Goal: Task Accomplishment & Management: Complete application form

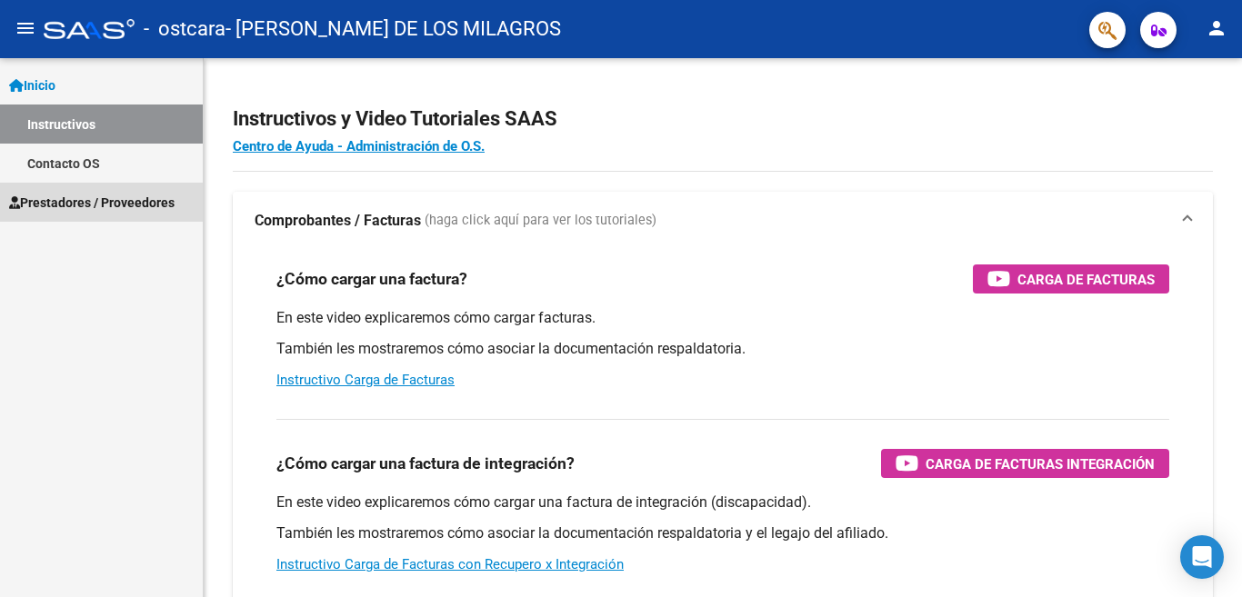
click at [112, 207] on span "Prestadores / Proveedores" at bounding box center [91, 203] width 165 height 20
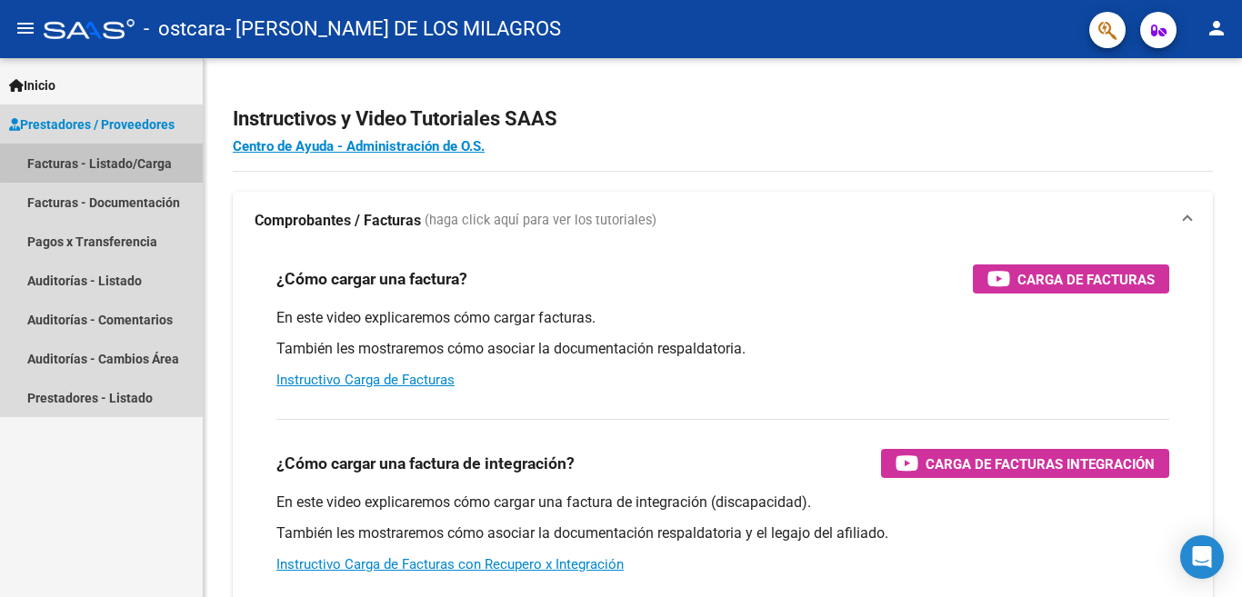
click at [127, 160] on link "Facturas - Listado/Carga" at bounding box center [101, 163] width 203 height 39
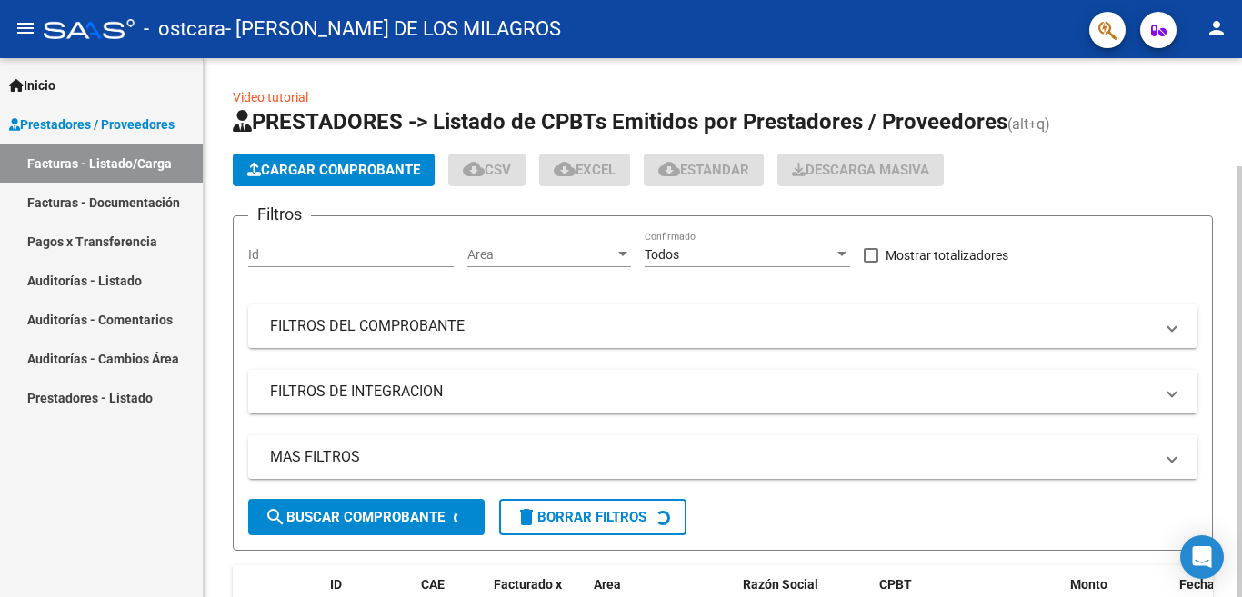
click at [318, 176] on span "Cargar Comprobante" at bounding box center [333, 170] width 173 height 16
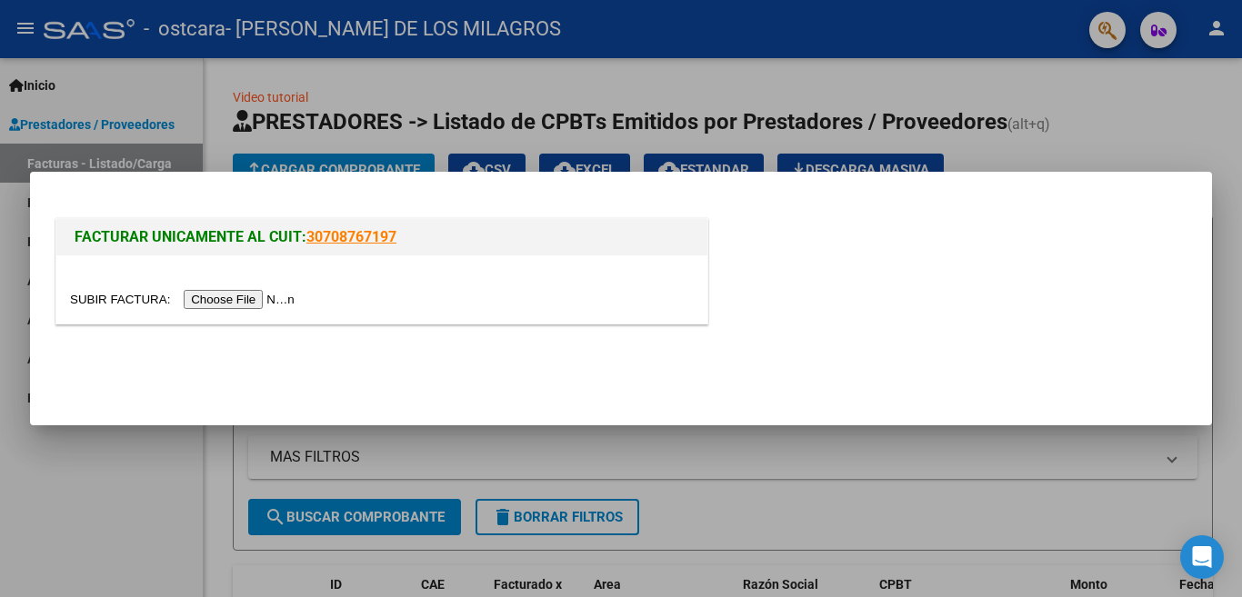
click at [258, 299] on input "file" at bounding box center [185, 299] width 230 height 19
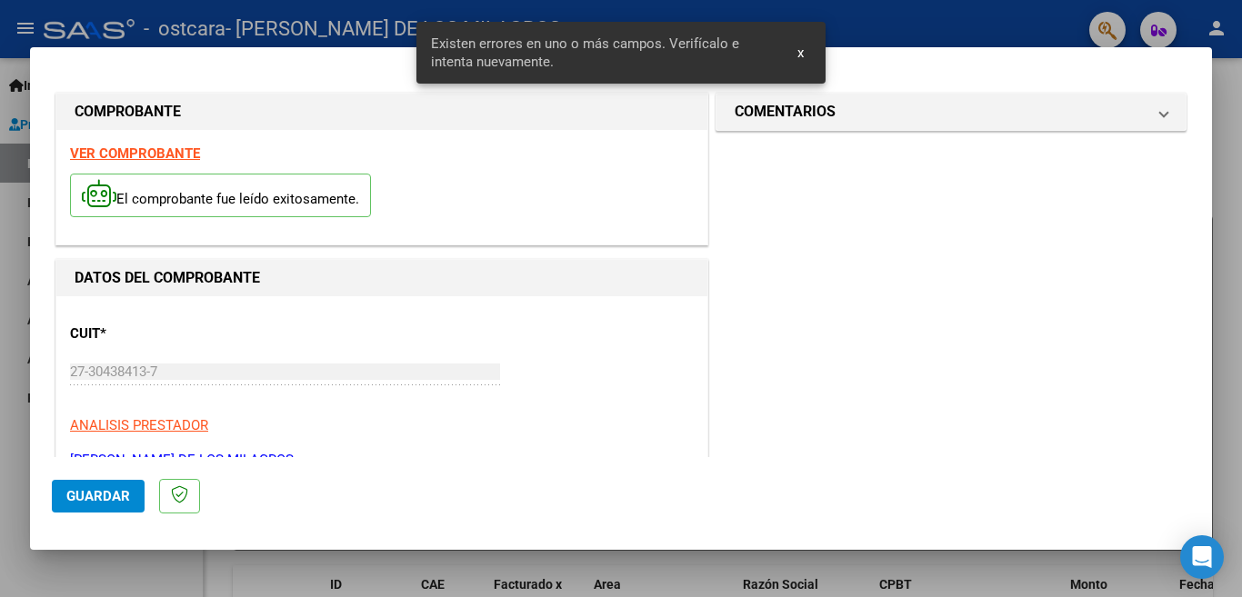
scroll to position [405, 0]
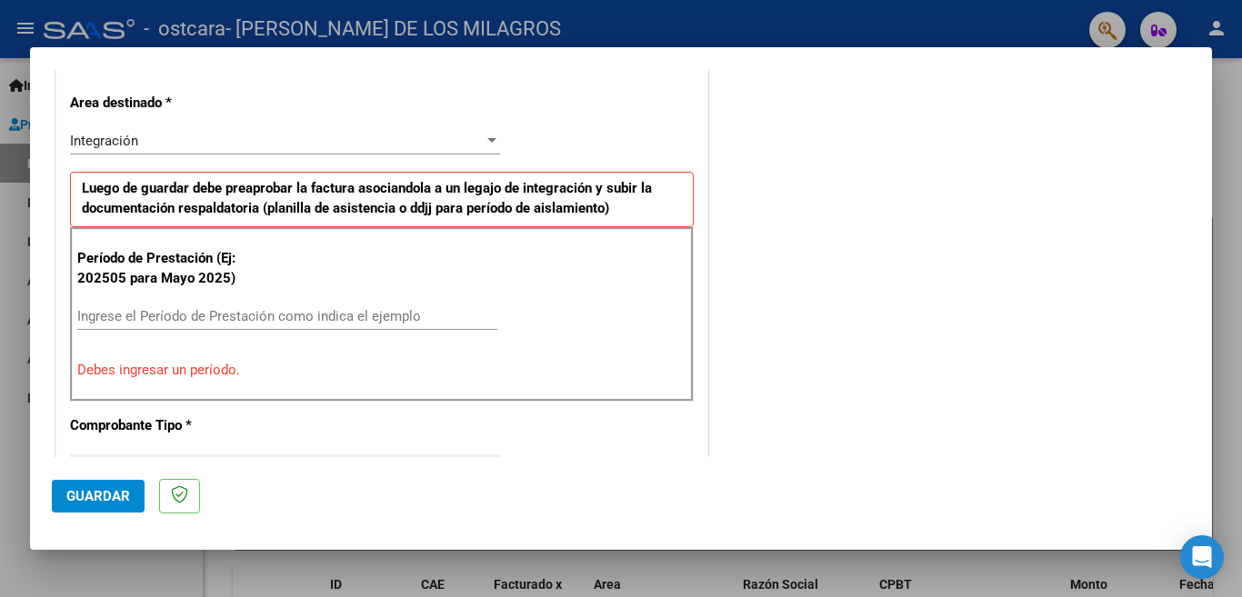
click at [265, 320] on input "Ingrese el Período de Prestación como indica el ejemplo" at bounding box center [287, 316] width 420 height 16
click at [185, 308] on input "Ingrese el Período de Prestación como indica el ejemplo" at bounding box center [287, 316] width 420 height 16
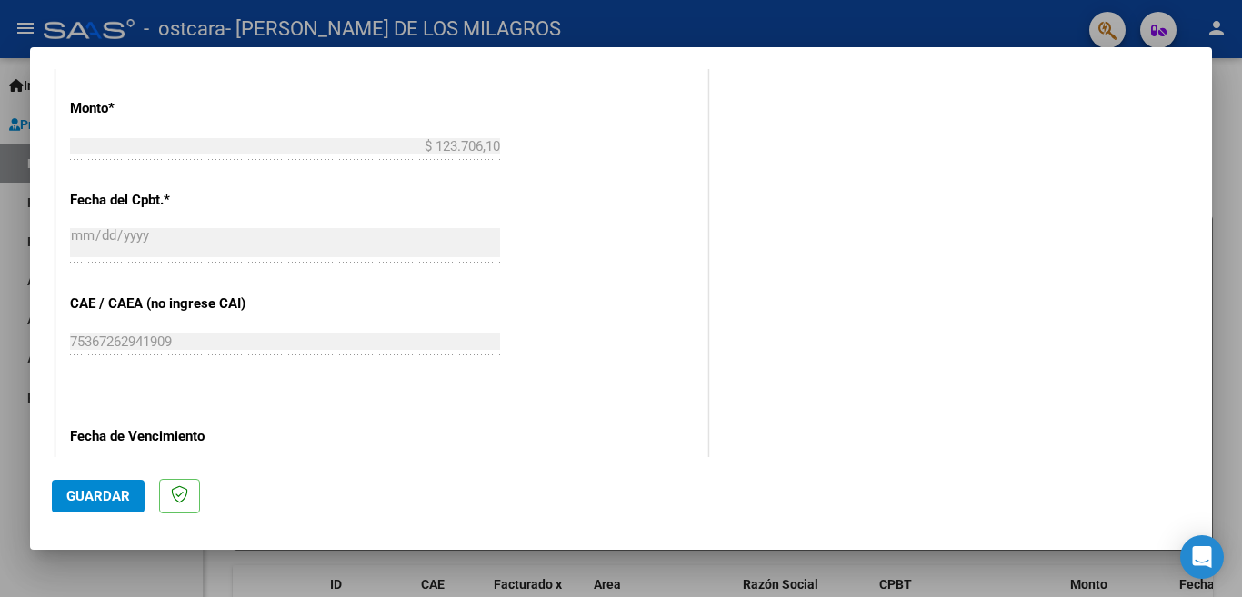
scroll to position [1041, 0]
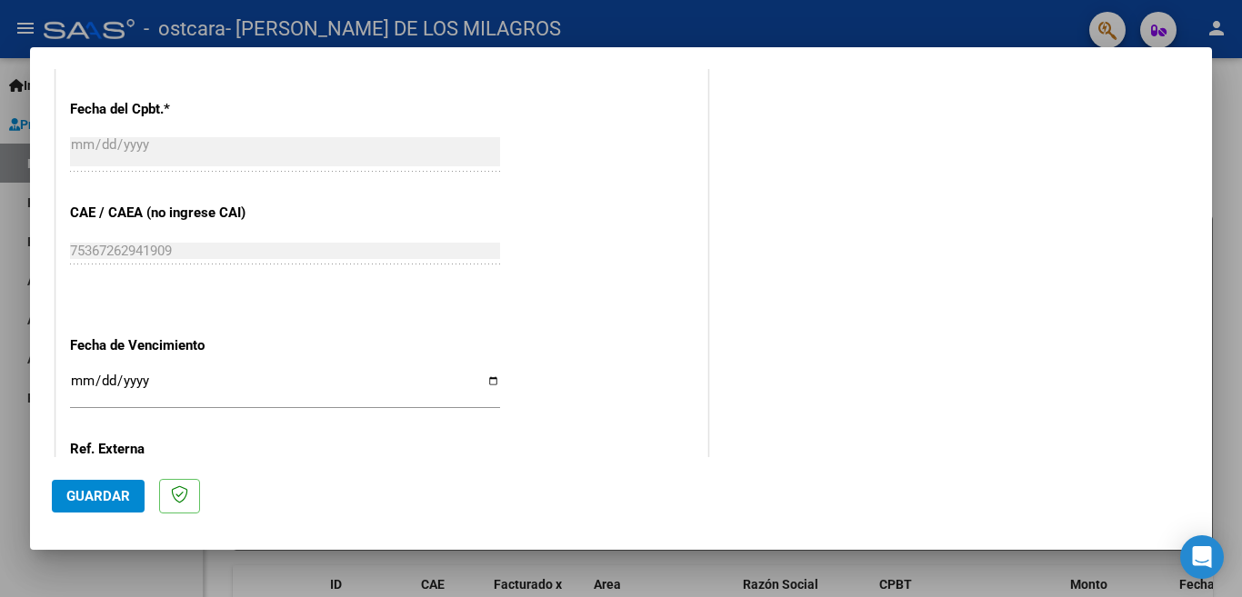
type input "202507"
click at [82, 374] on input "Ingresar la fecha" at bounding box center [285, 388] width 430 height 29
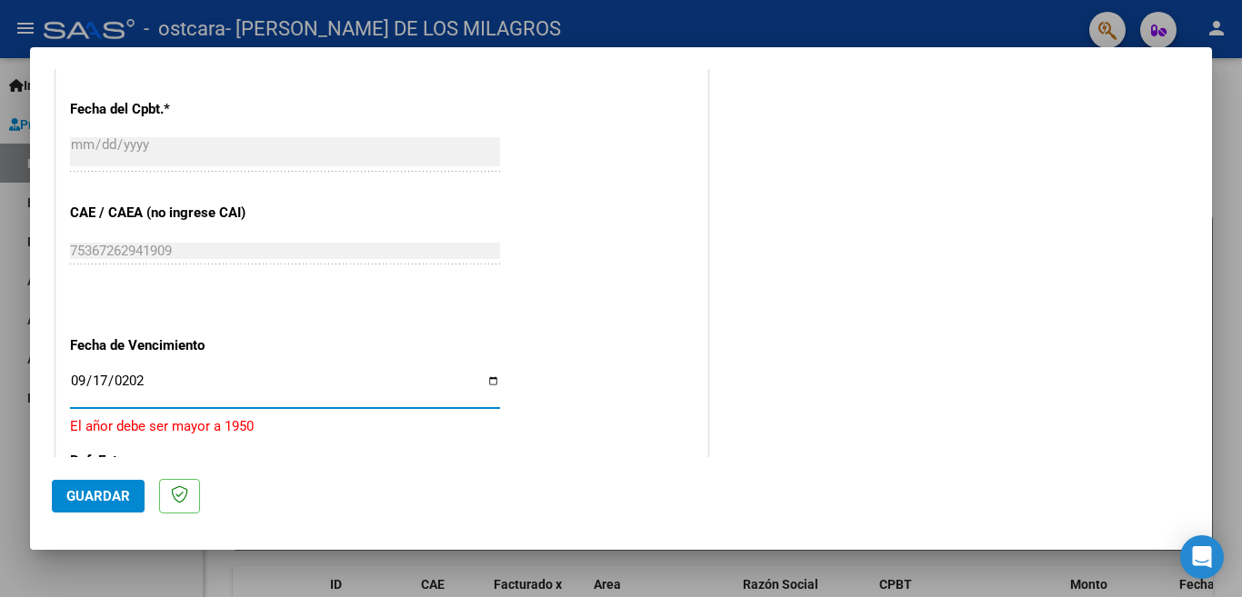
type input "[DATE]"
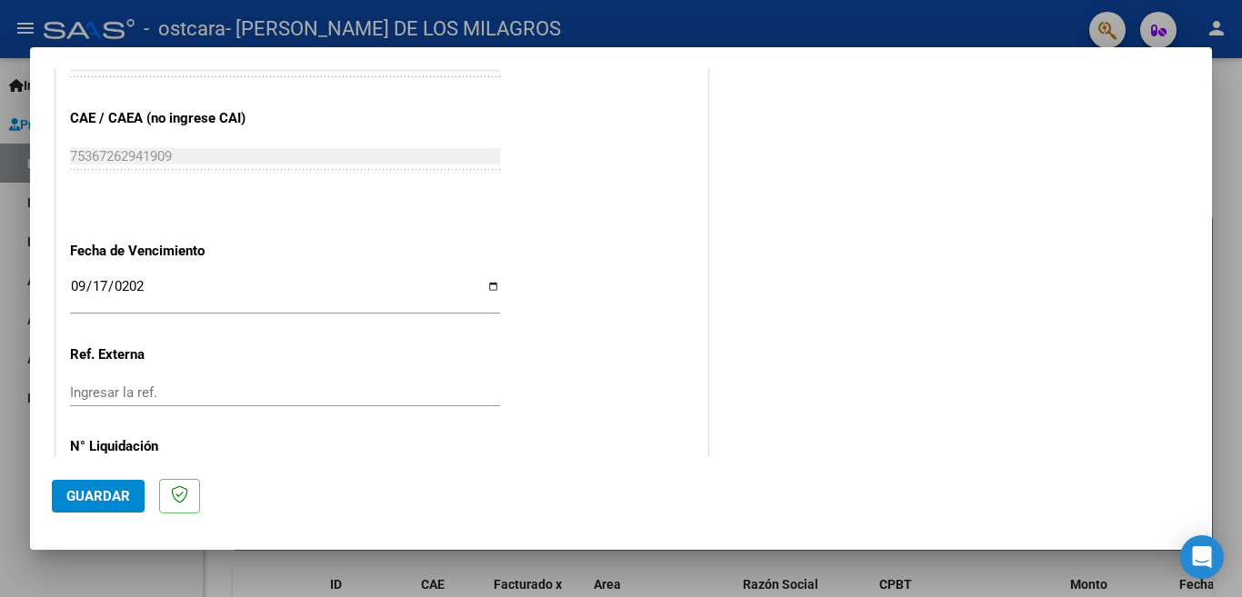
scroll to position [1189, 0]
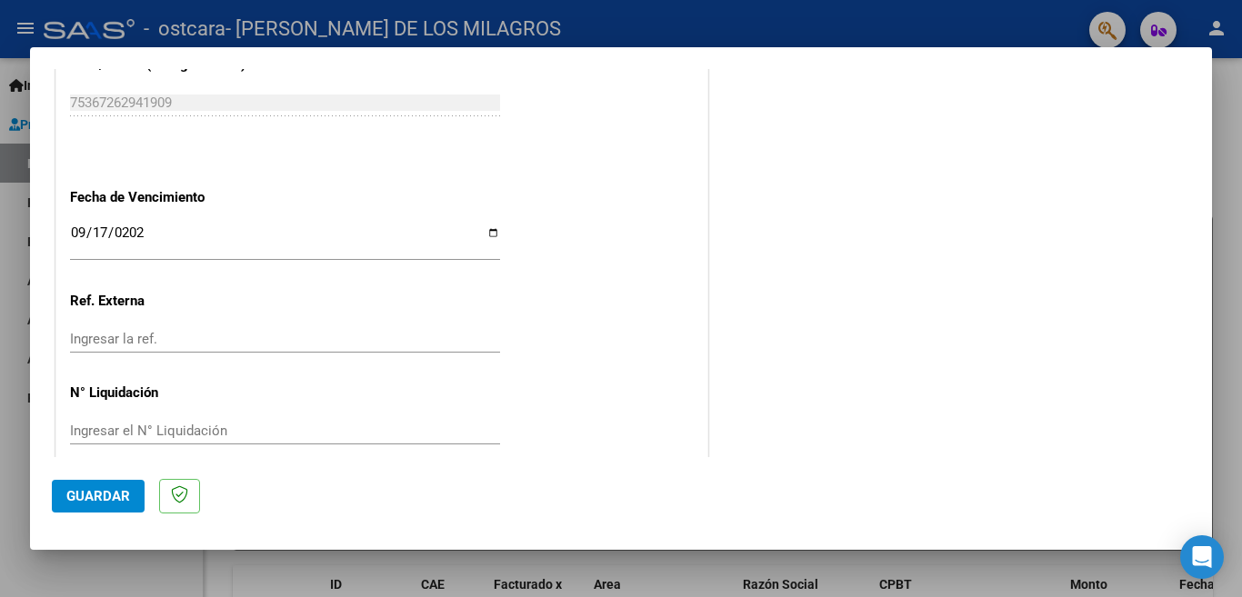
click at [119, 490] on span "Guardar" at bounding box center [98, 496] width 64 height 16
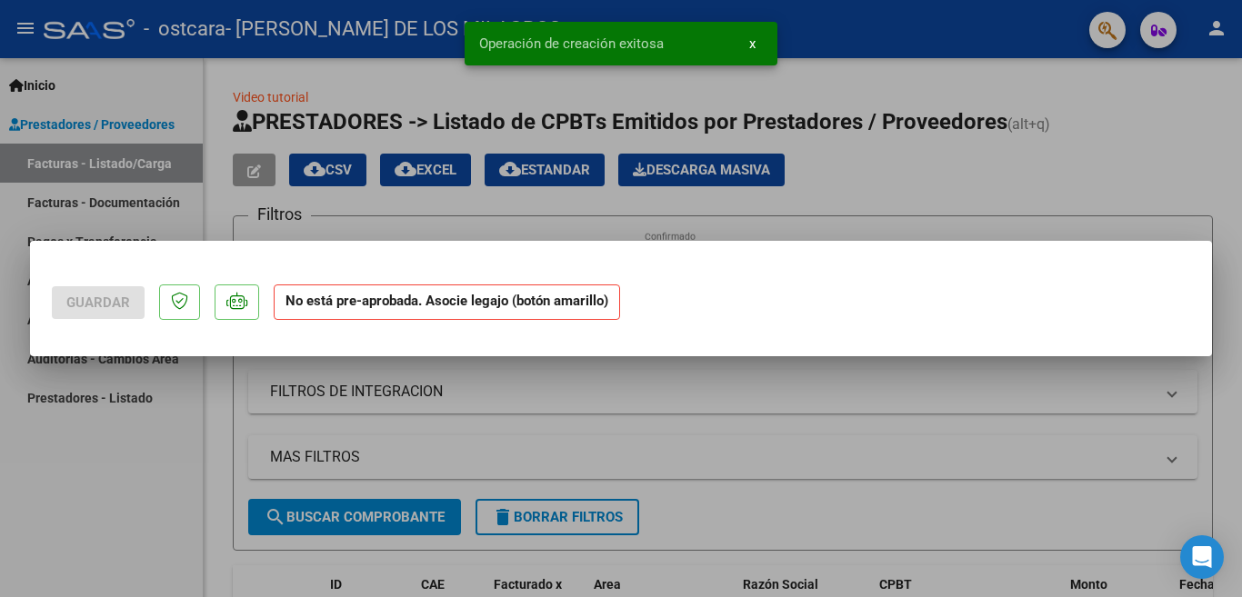
scroll to position [0, 0]
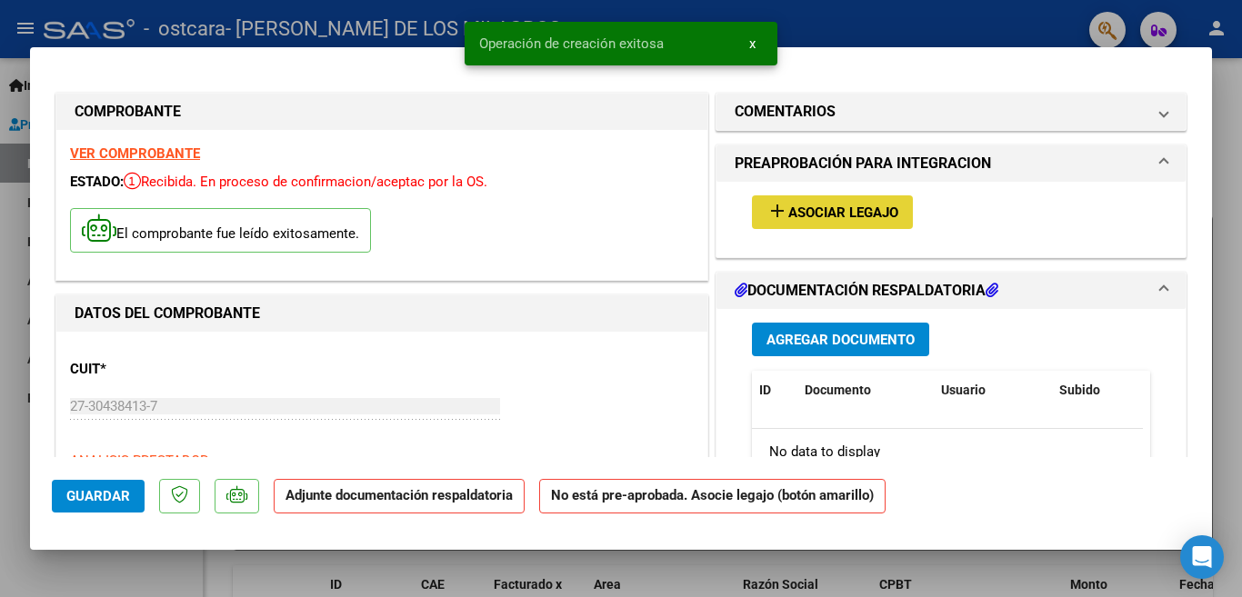
click at [795, 220] on span "Asociar Legajo" at bounding box center [843, 213] width 110 height 16
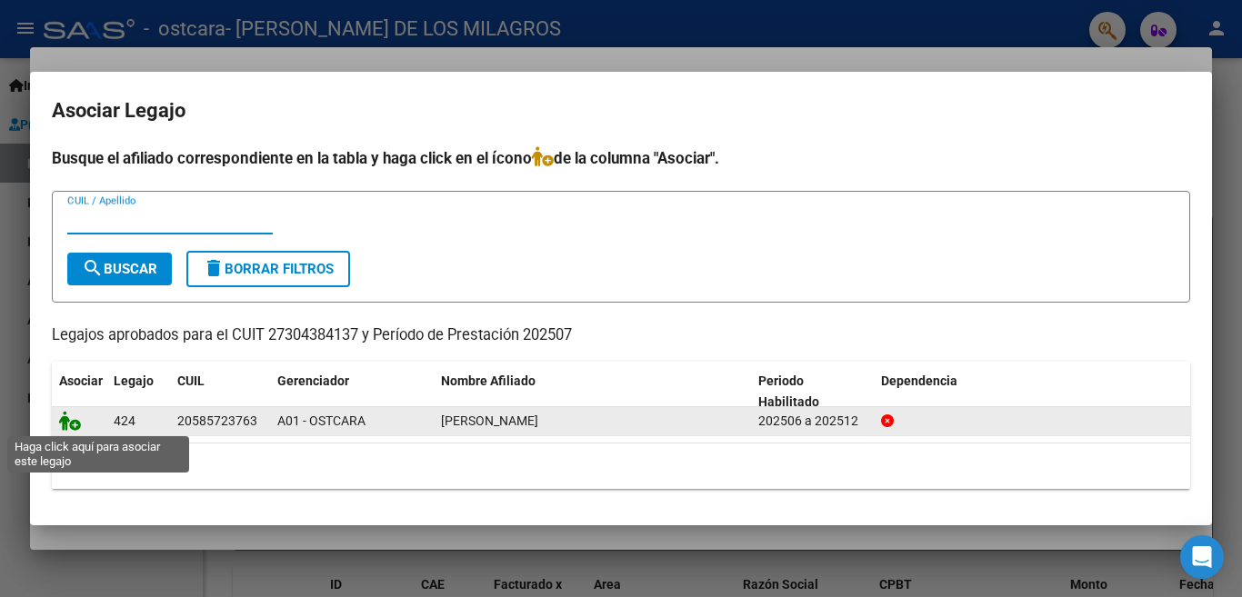
click at [73, 425] on icon at bounding box center [70, 421] width 22 height 20
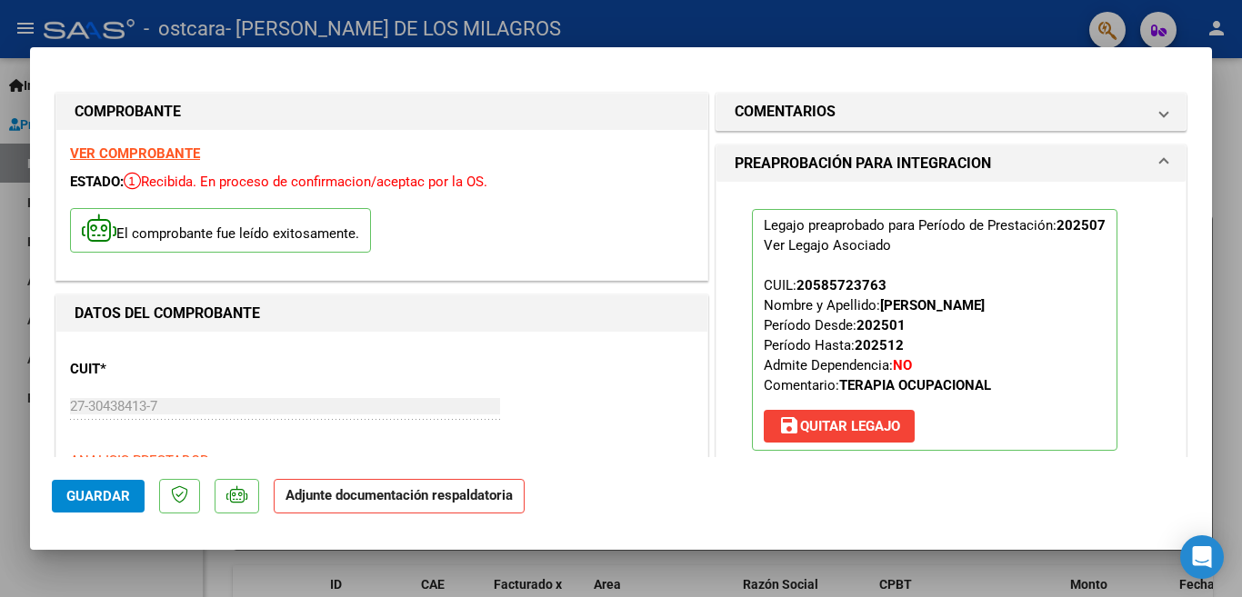
scroll to position [273, 0]
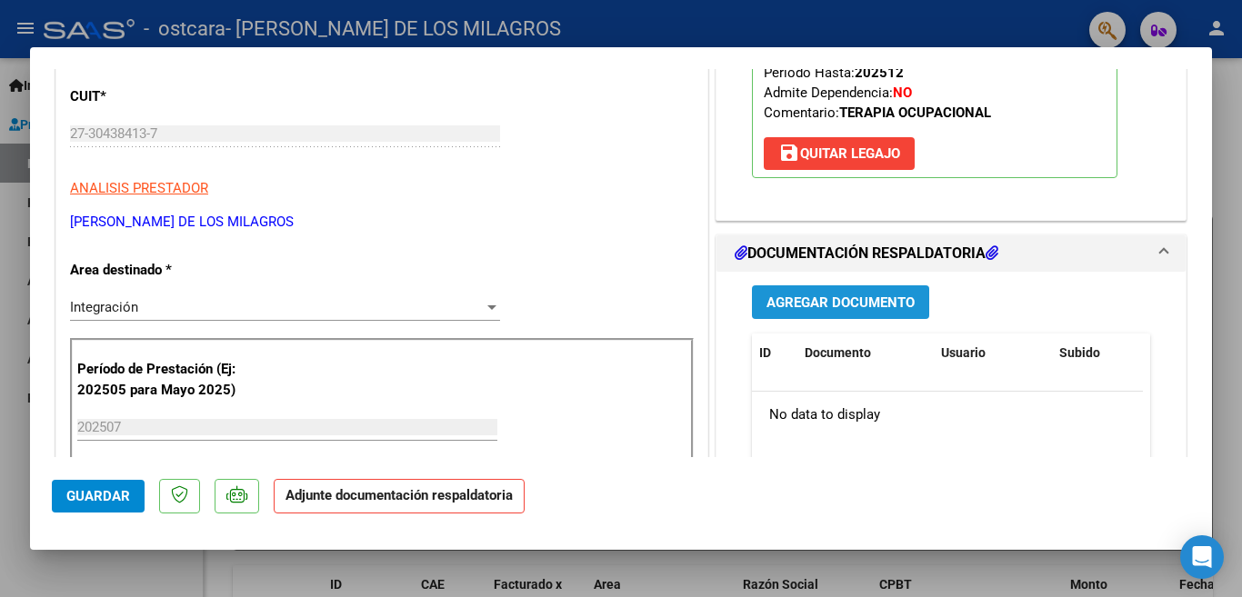
click at [829, 311] on span "Agregar Documento" at bounding box center [840, 303] width 148 height 16
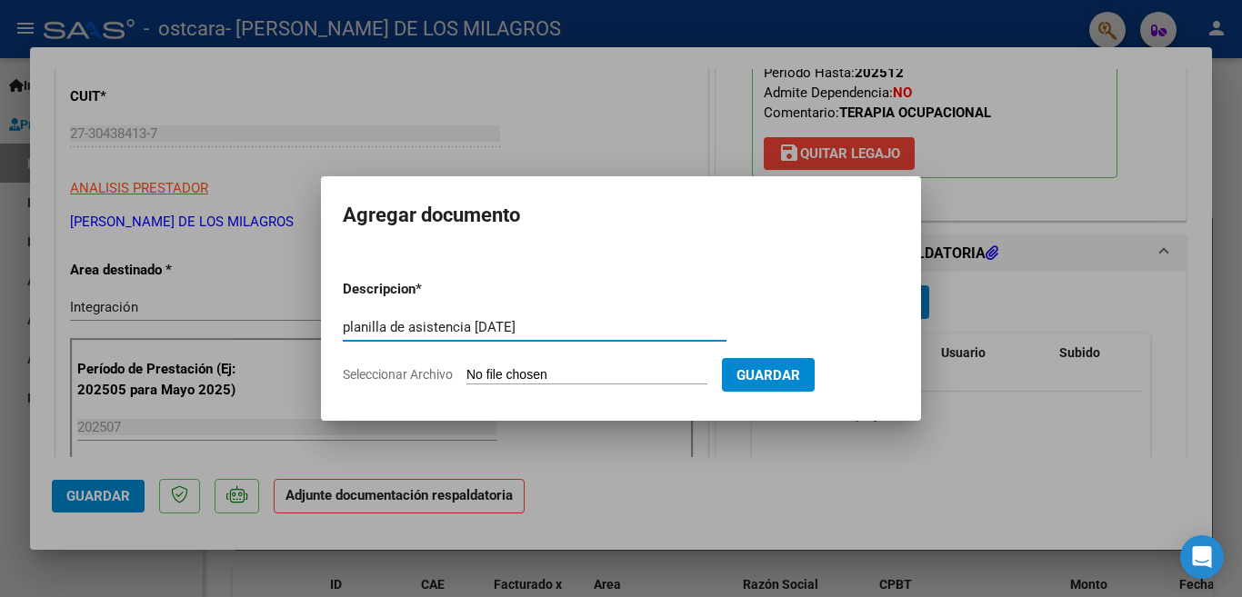
type input "planilla de asistencia [DATE]"
click at [496, 371] on input "Seleccionar Archivo" at bounding box center [586, 375] width 241 height 17
type input "C:\fakepath\[PERSON_NAME] TO [DATE].pdf"
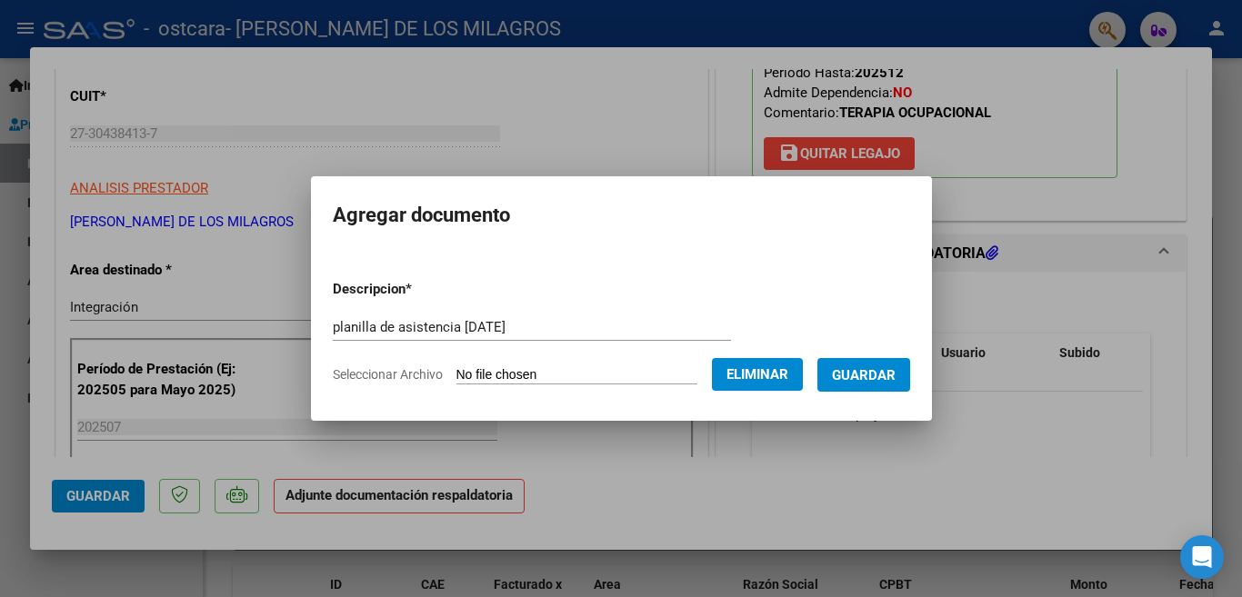
click at [842, 371] on span "Guardar" at bounding box center [864, 375] width 64 height 16
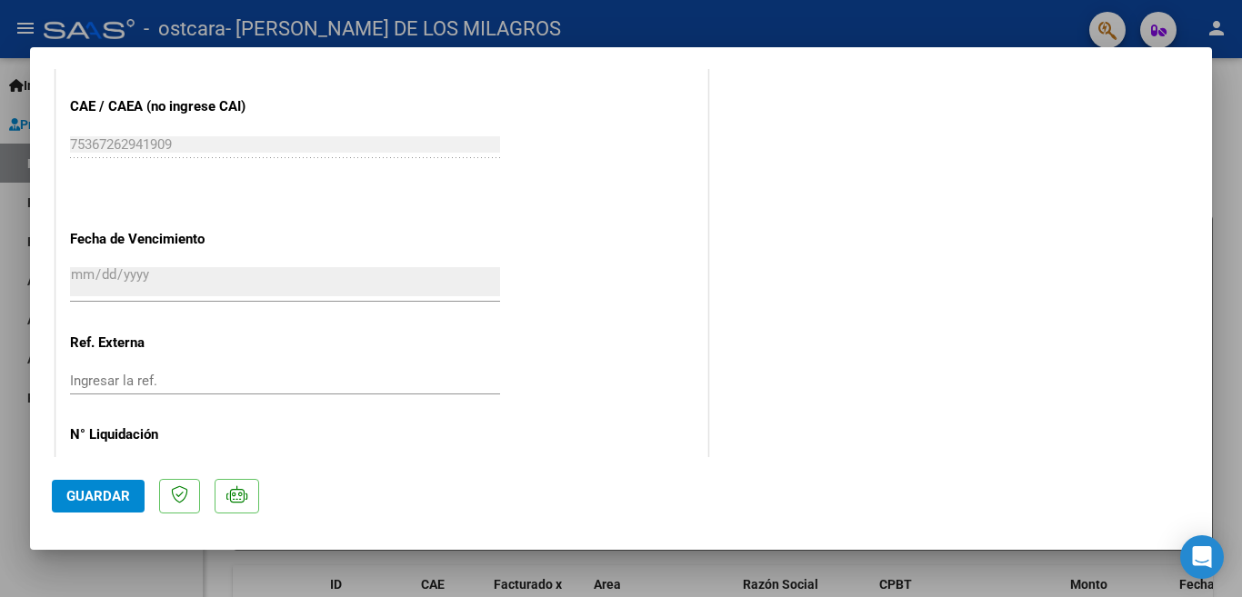
scroll to position [1216, 0]
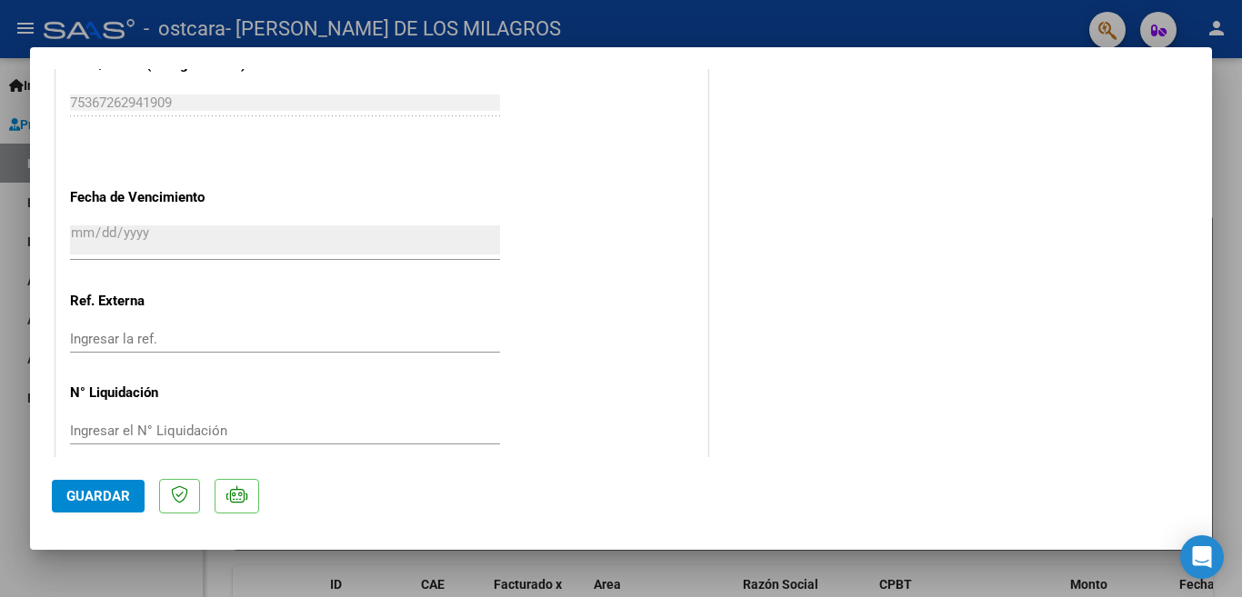
click at [117, 491] on span "Guardar" at bounding box center [98, 496] width 64 height 16
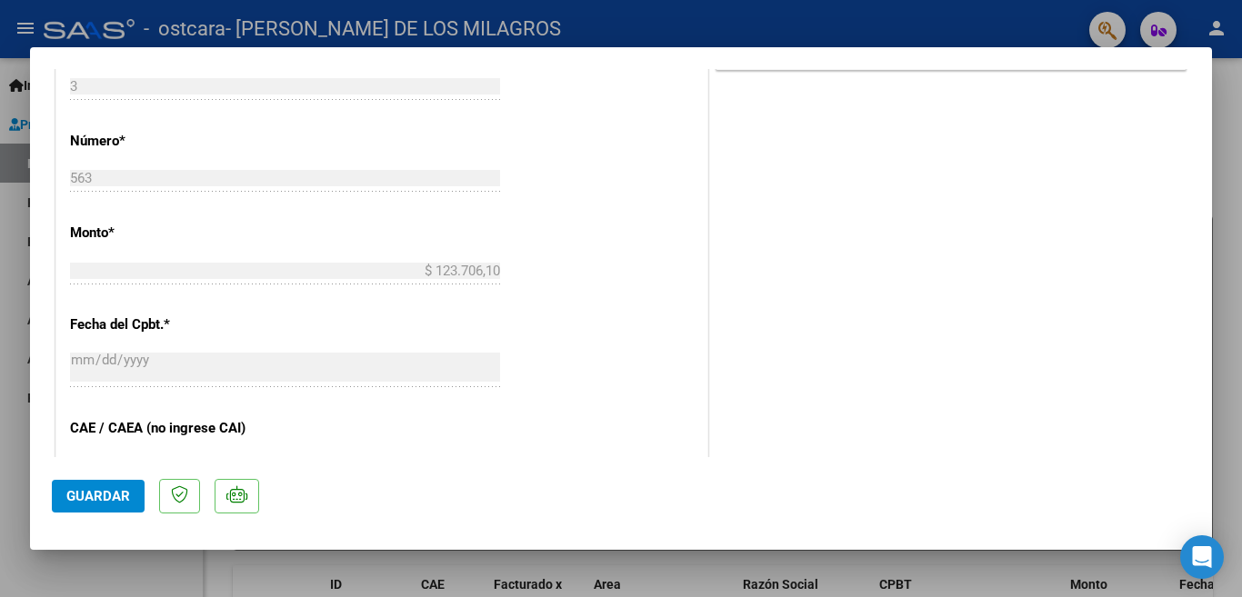
click at [95, 496] on span "Guardar" at bounding box center [98, 496] width 64 height 16
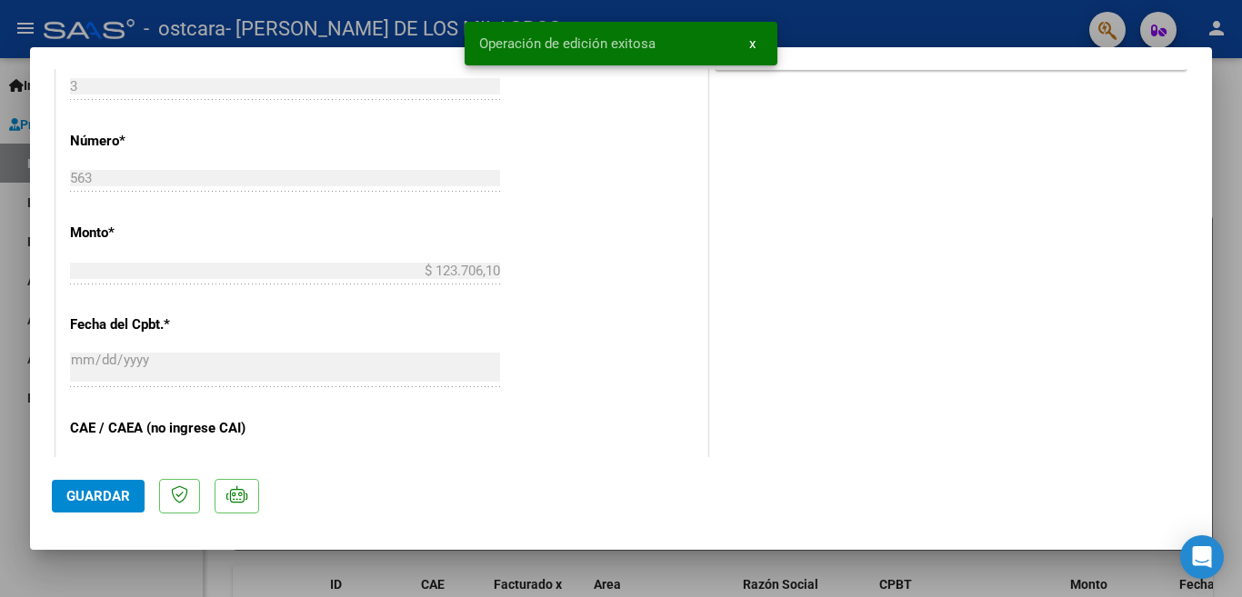
scroll to position [489, 0]
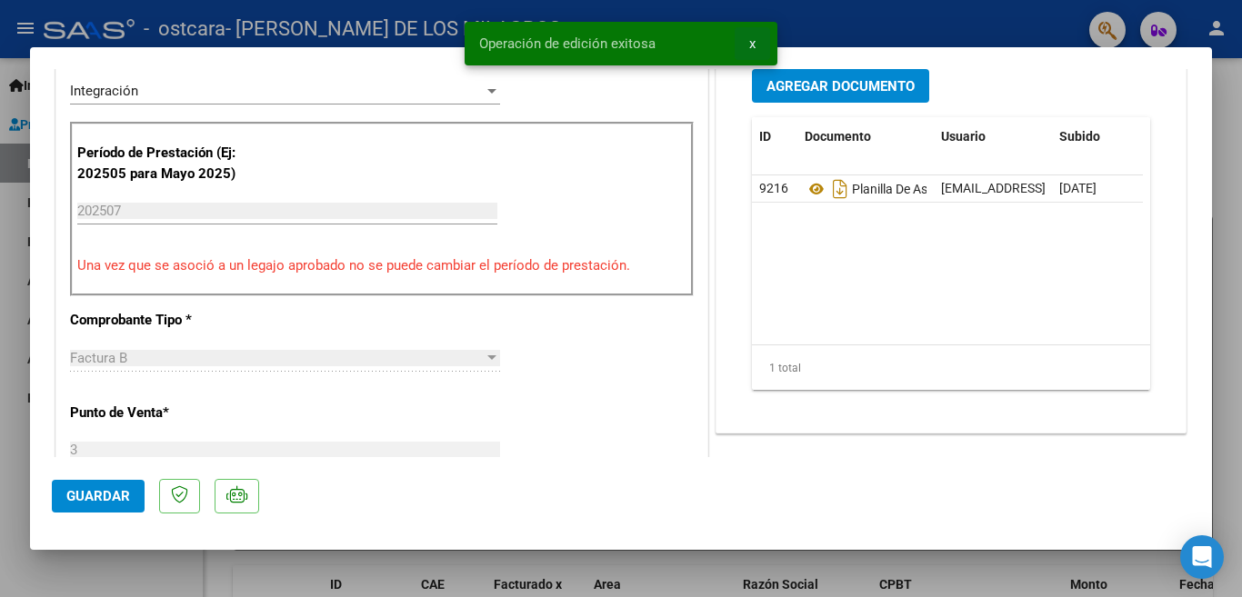
click at [750, 45] on span "x" at bounding box center [752, 43] width 6 height 16
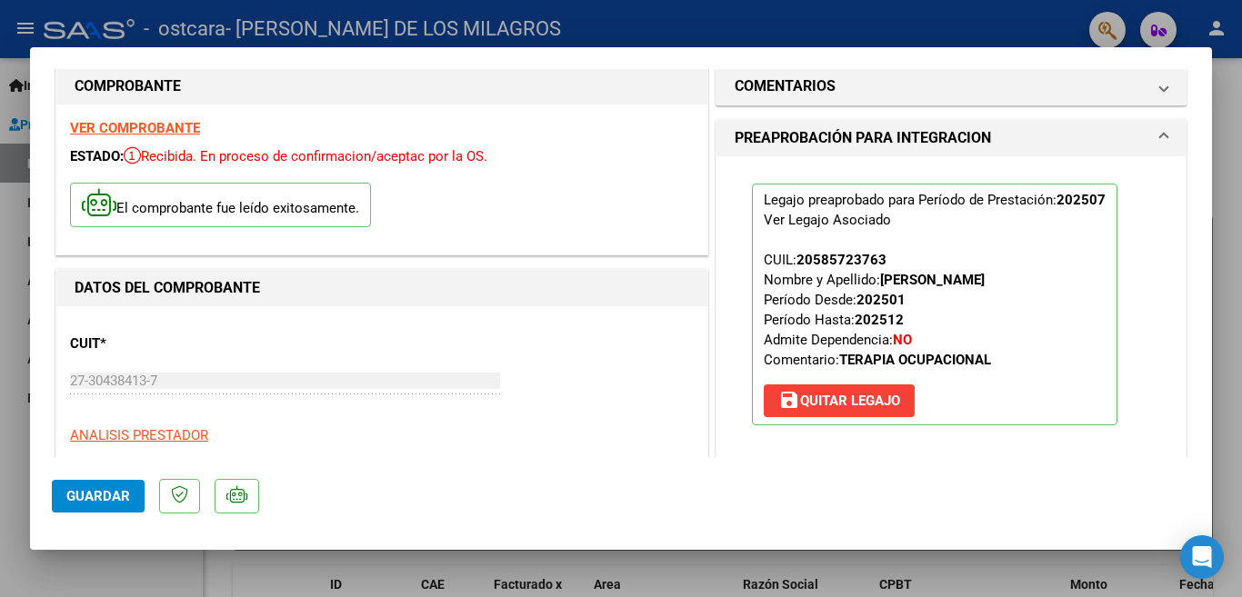
scroll to position [0, 0]
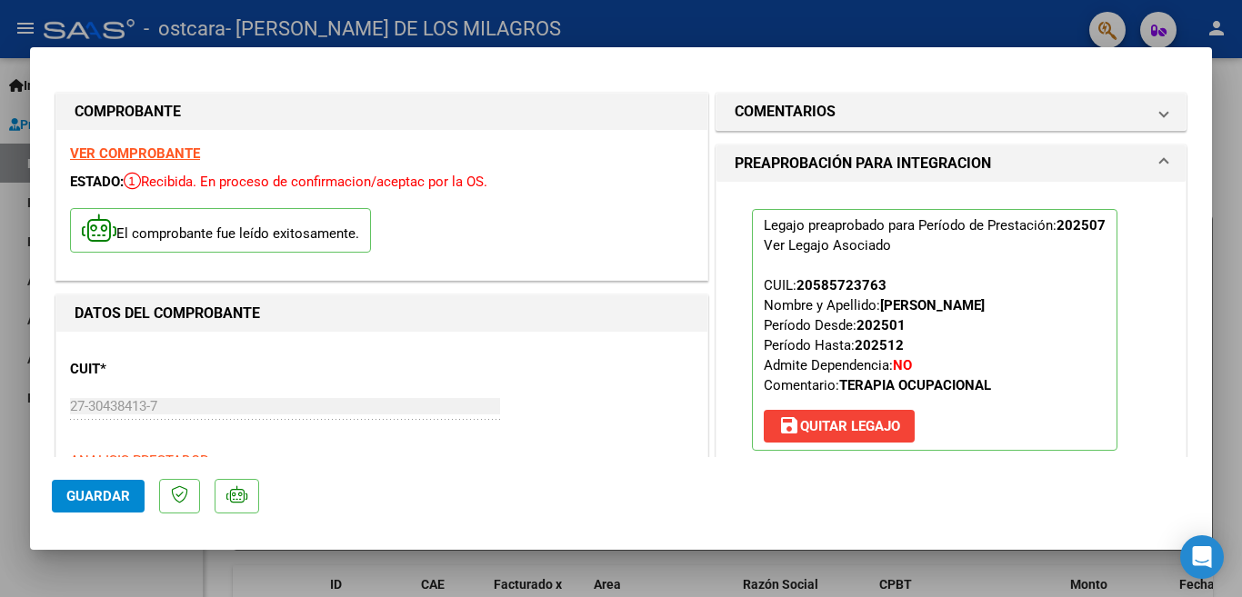
click at [169, 240] on p "El comprobante fue leído exitosamente." at bounding box center [220, 230] width 301 height 45
click at [96, 235] on icon at bounding box center [99, 228] width 35 height 27
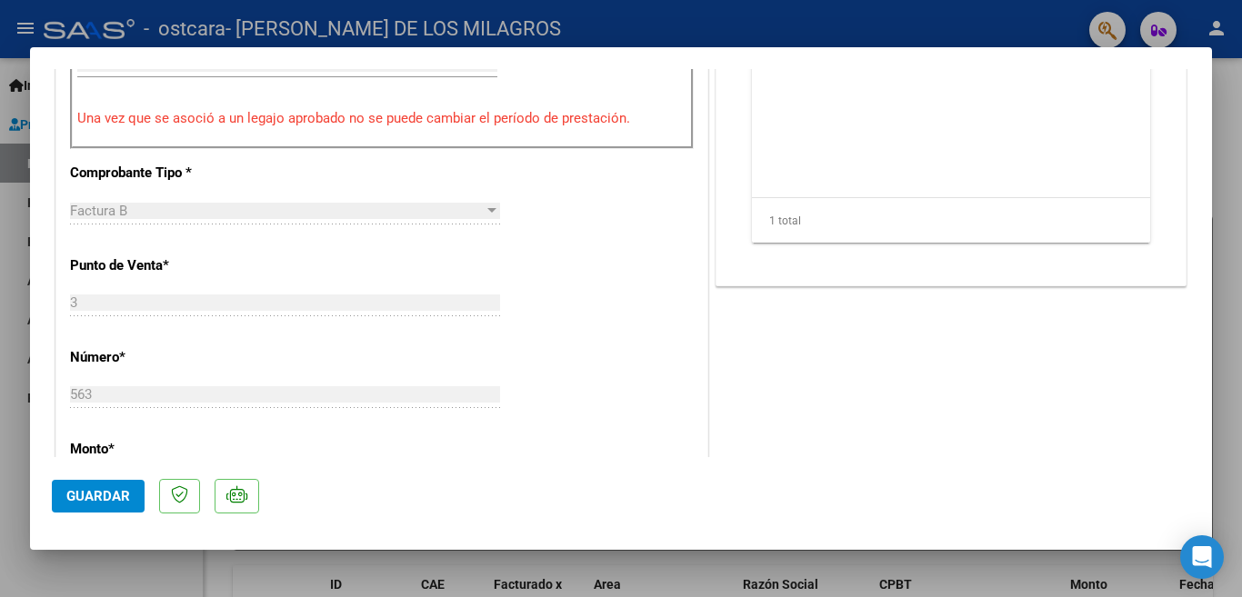
scroll to position [1000, 0]
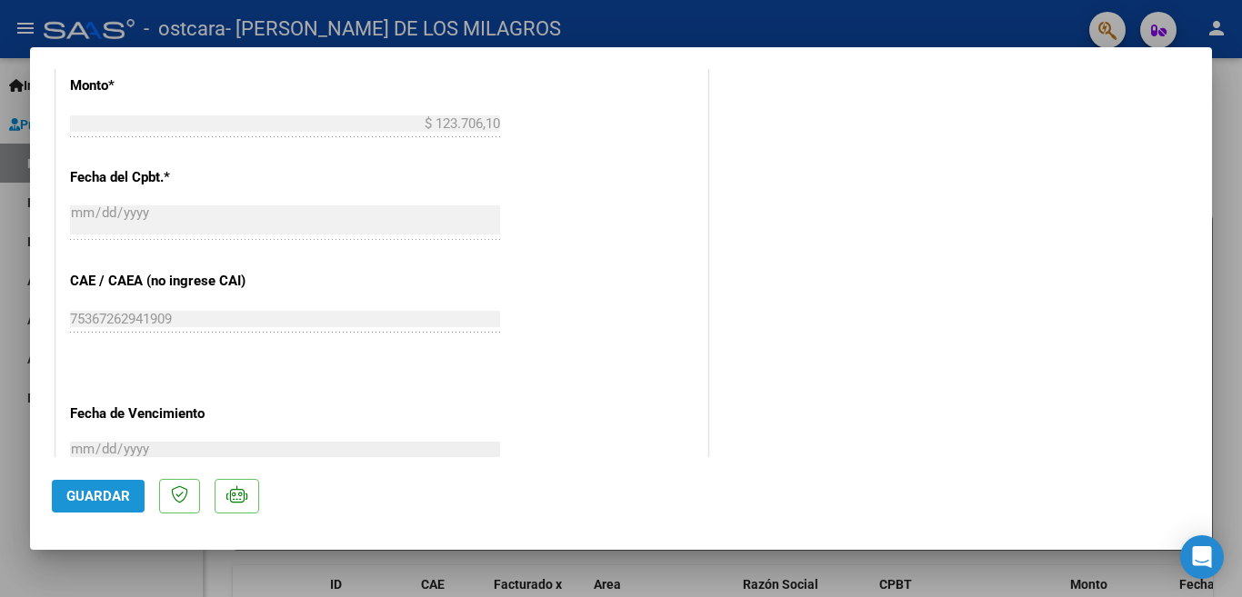
click at [94, 492] on span "Guardar" at bounding box center [98, 496] width 64 height 16
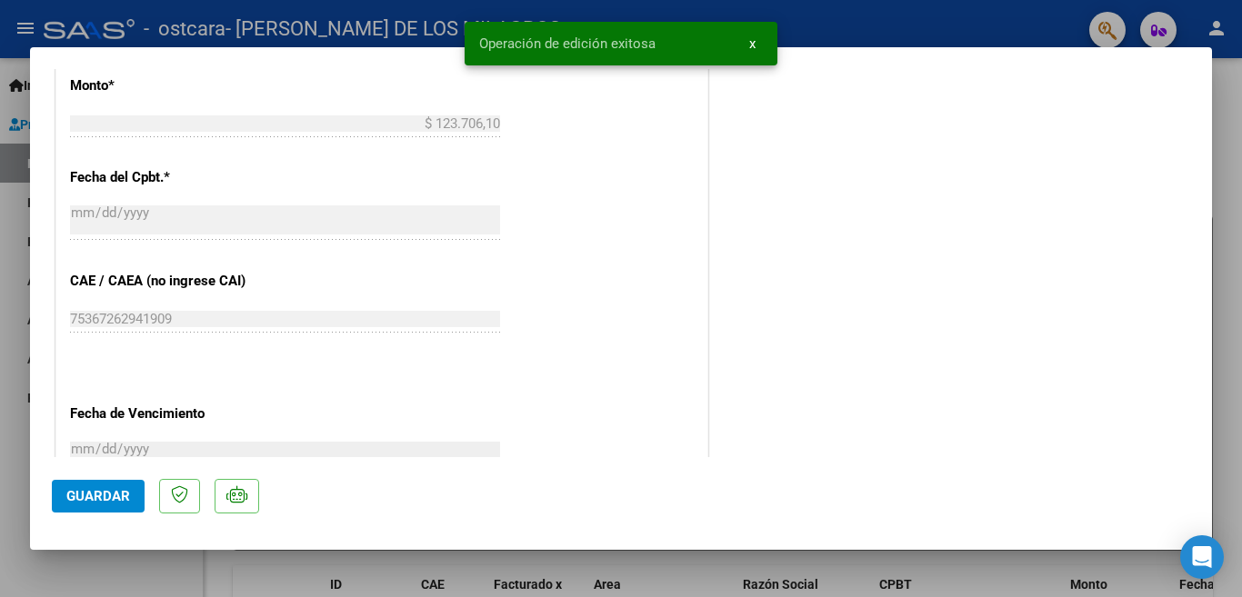
click at [1080, 26] on div at bounding box center [621, 298] width 1242 height 597
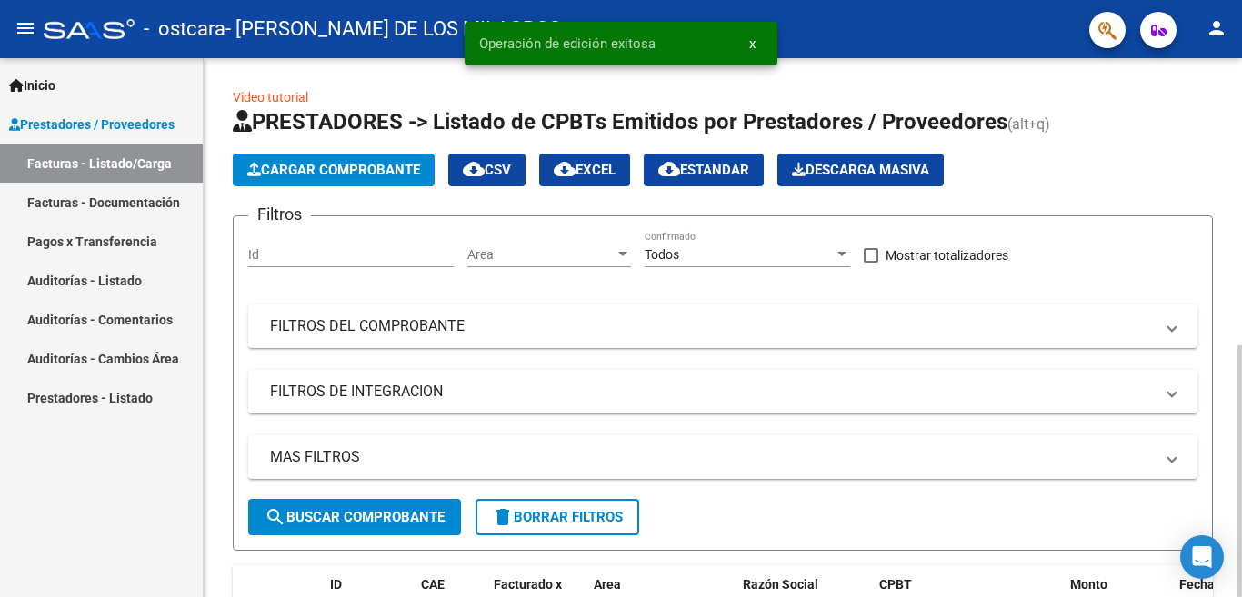
click at [342, 170] on span "Cargar Comprobante" at bounding box center [333, 170] width 173 height 16
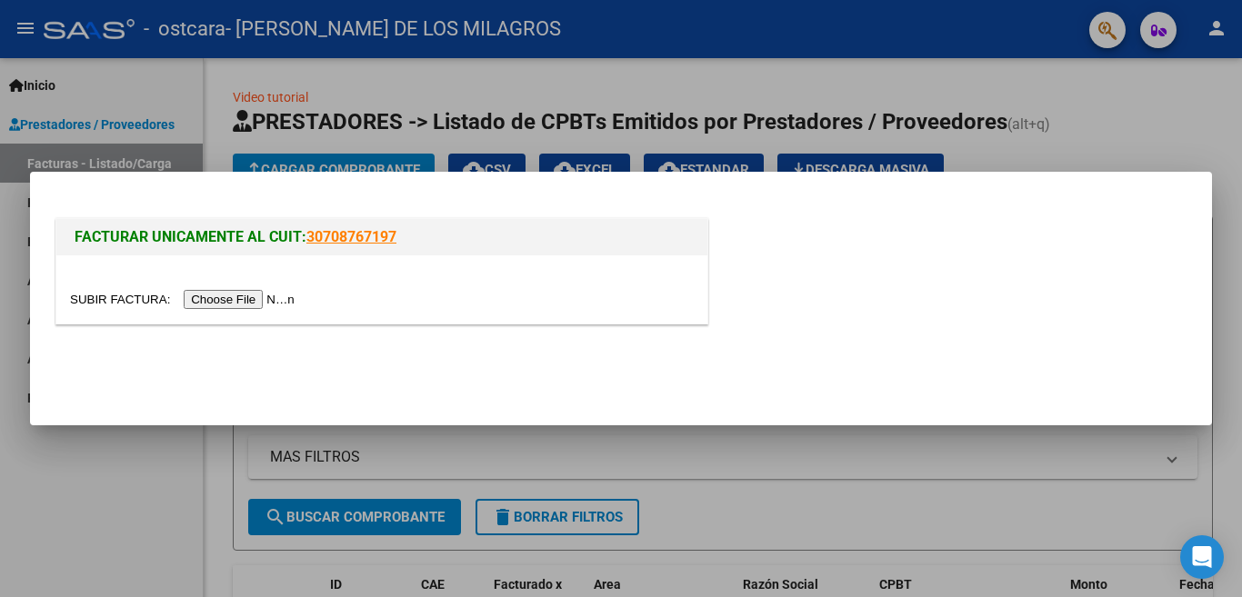
click at [290, 305] on input "file" at bounding box center [185, 299] width 230 height 19
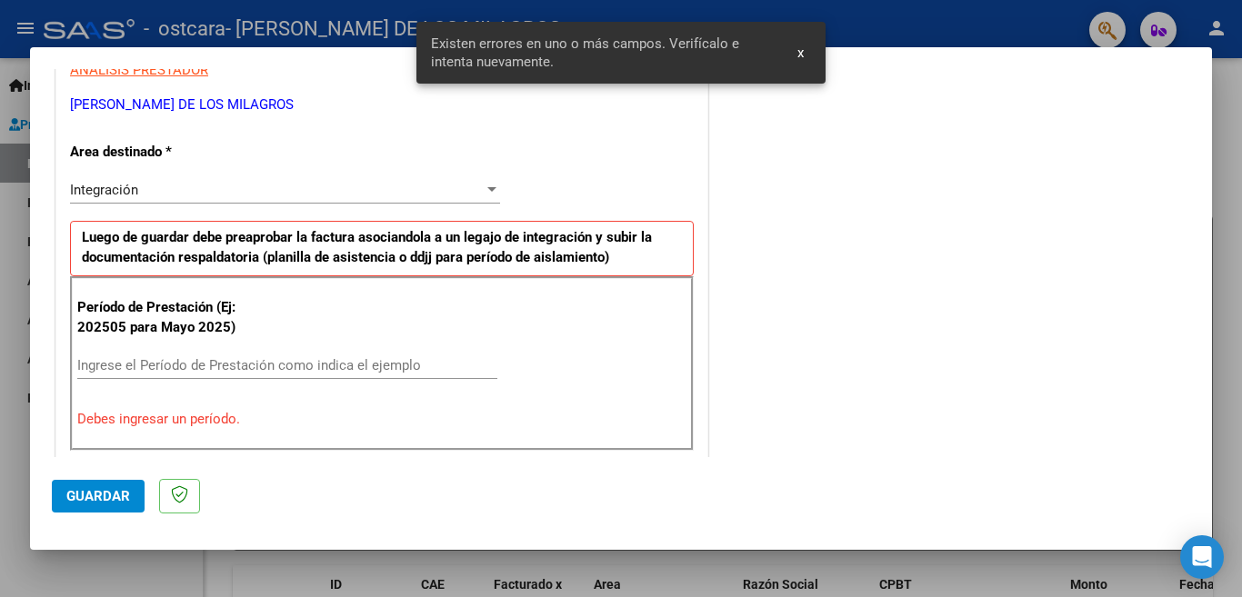
scroll to position [405, 0]
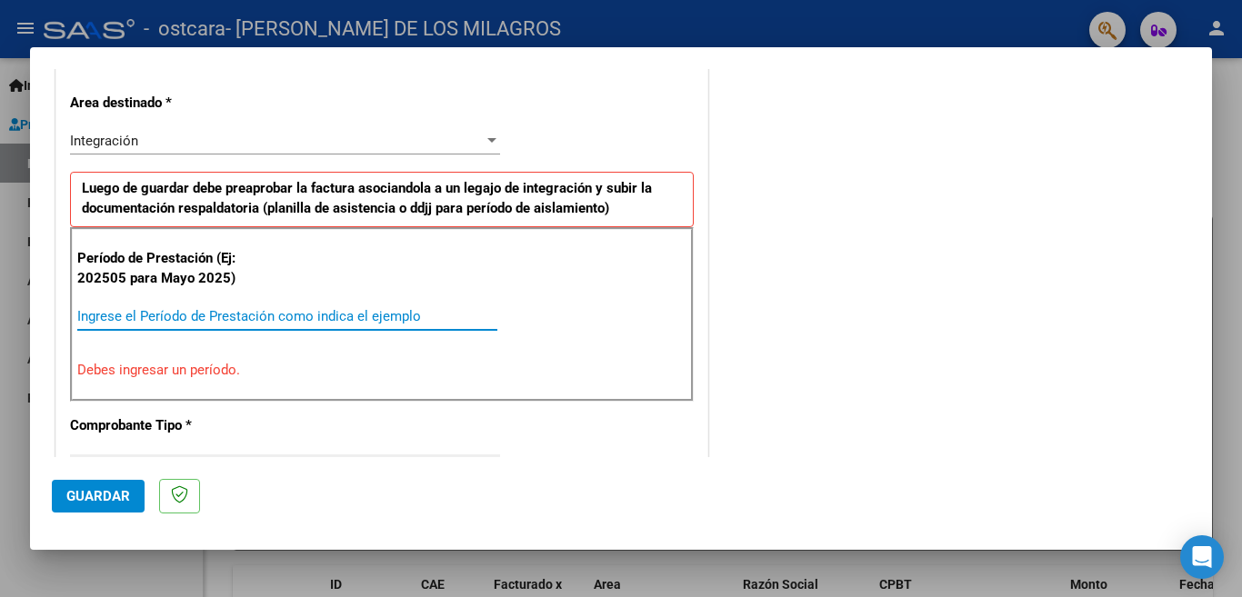
click at [206, 312] on input "Ingrese el Período de Prestación como indica el ejemplo" at bounding box center [287, 316] width 420 height 16
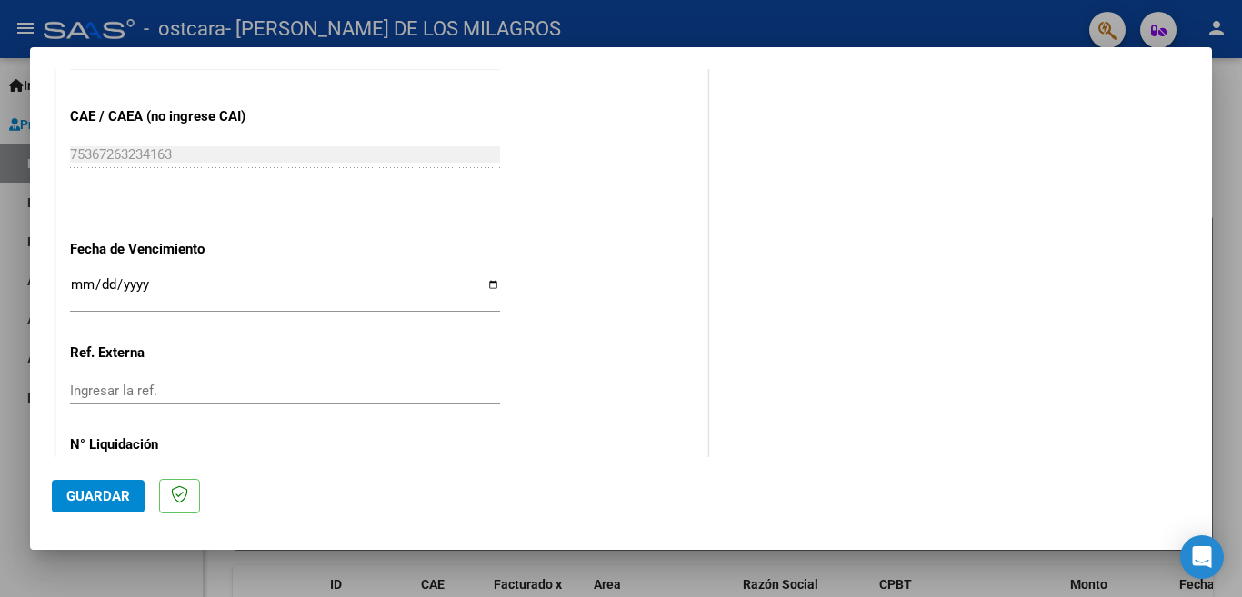
scroll to position [1189, 0]
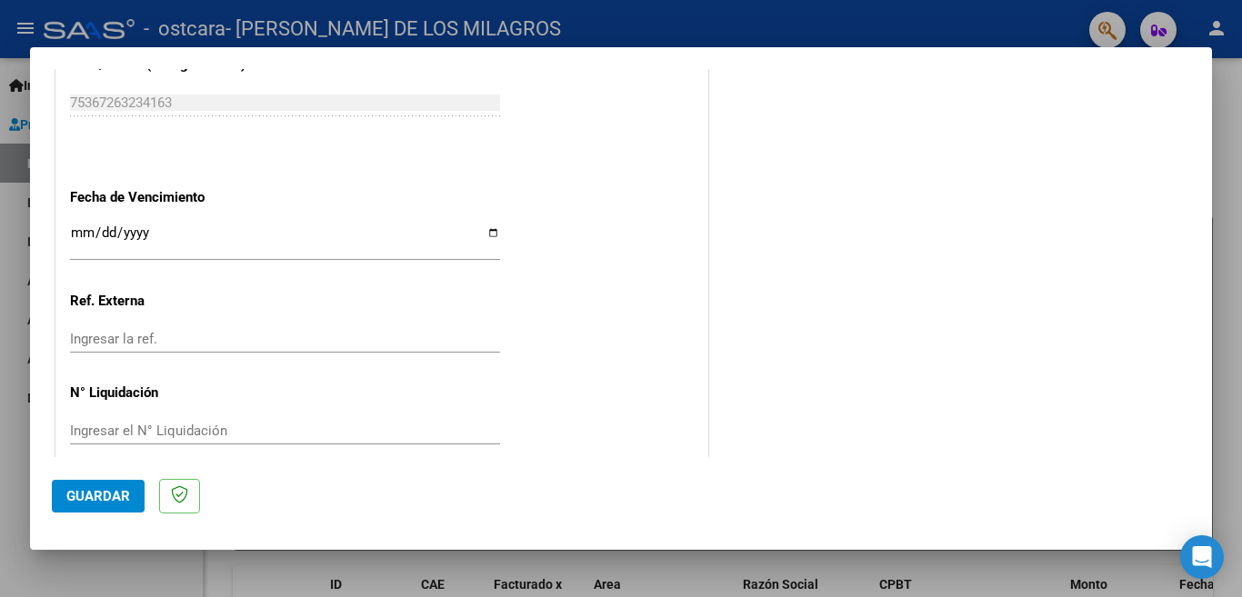
type input "202508"
click at [83, 225] on input "Ingresar la fecha" at bounding box center [285, 239] width 430 height 29
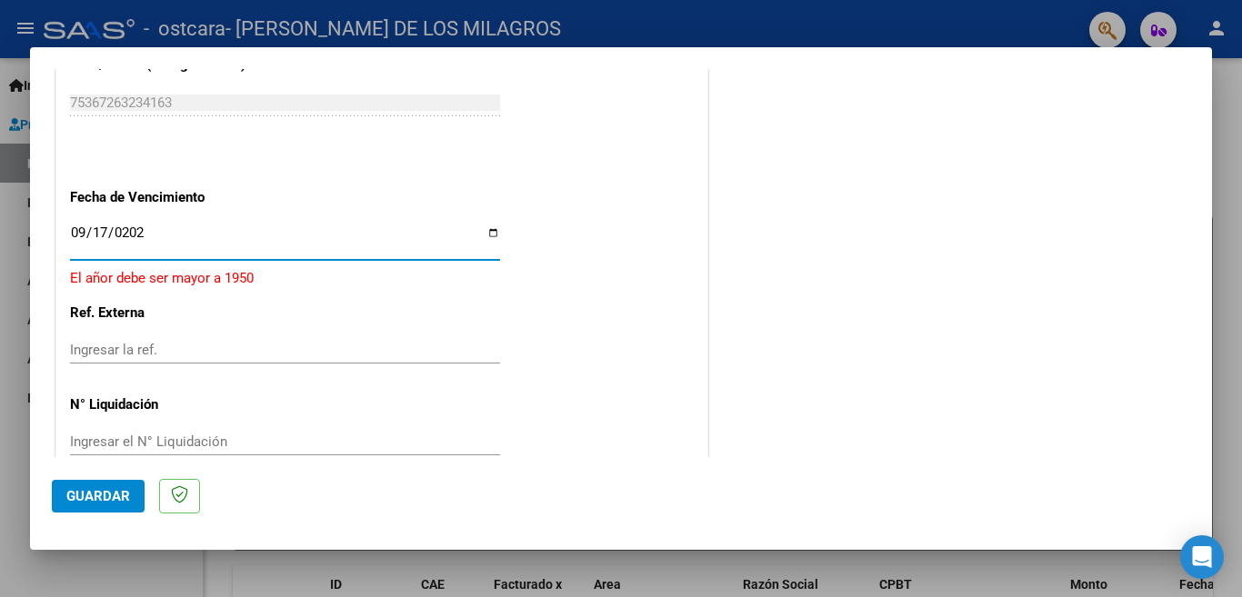
type input "[DATE]"
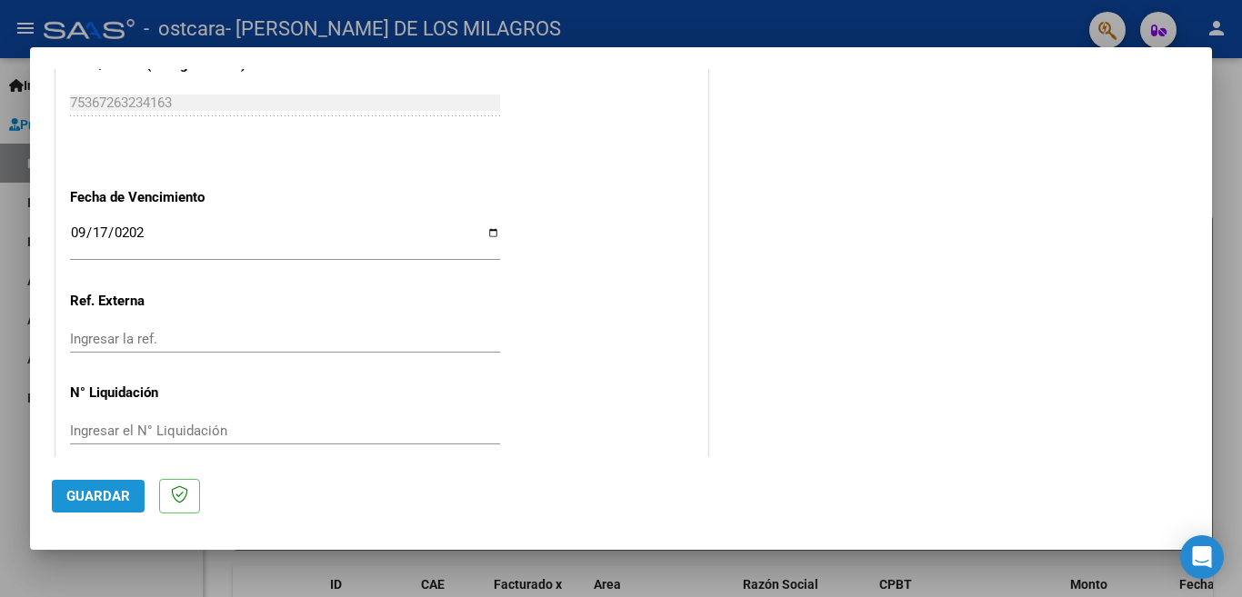
click at [107, 502] on span "Guardar" at bounding box center [98, 496] width 64 height 16
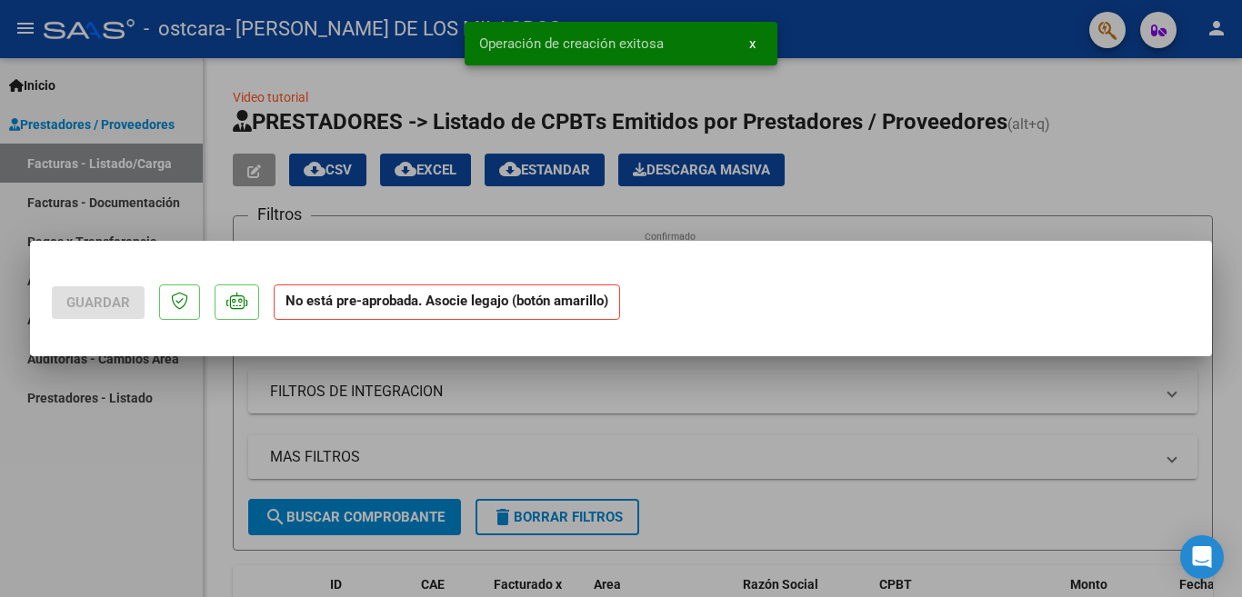
scroll to position [0, 0]
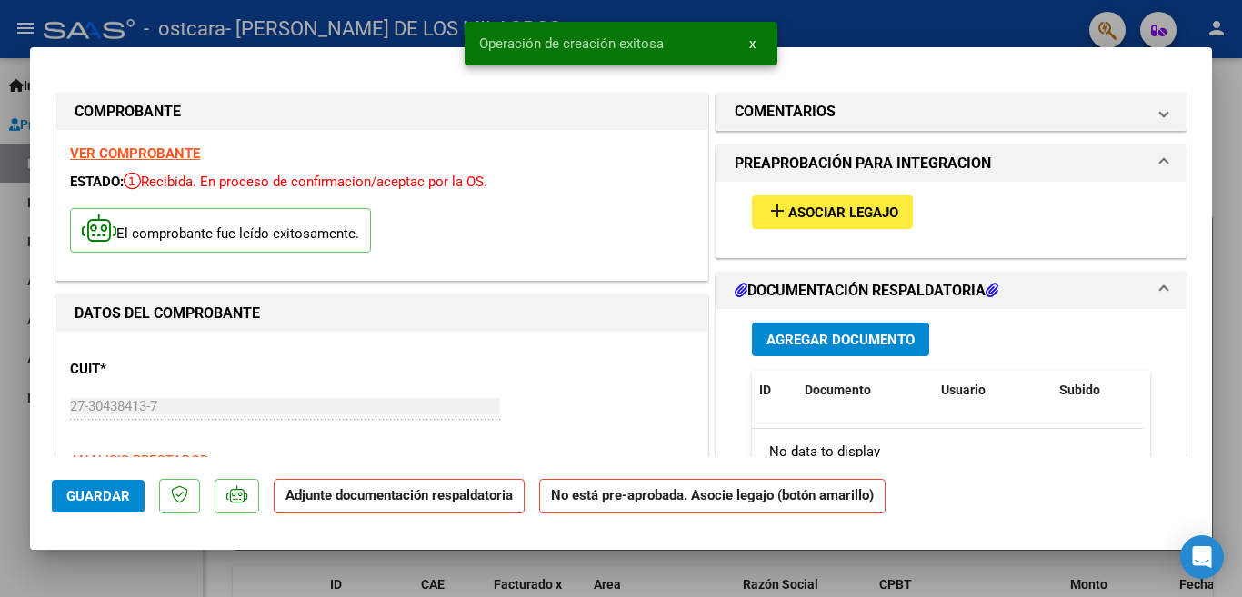
click at [827, 217] on span "Asociar Legajo" at bounding box center [843, 213] width 110 height 16
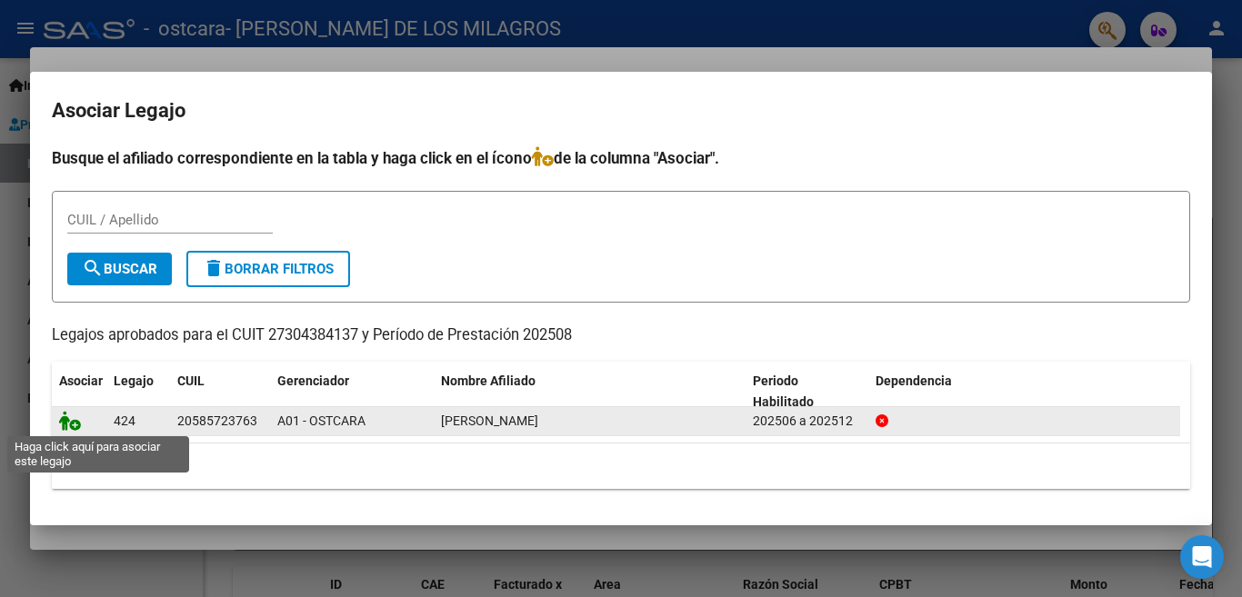
click at [75, 423] on icon at bounding box center [70, 421] width 22 height 20
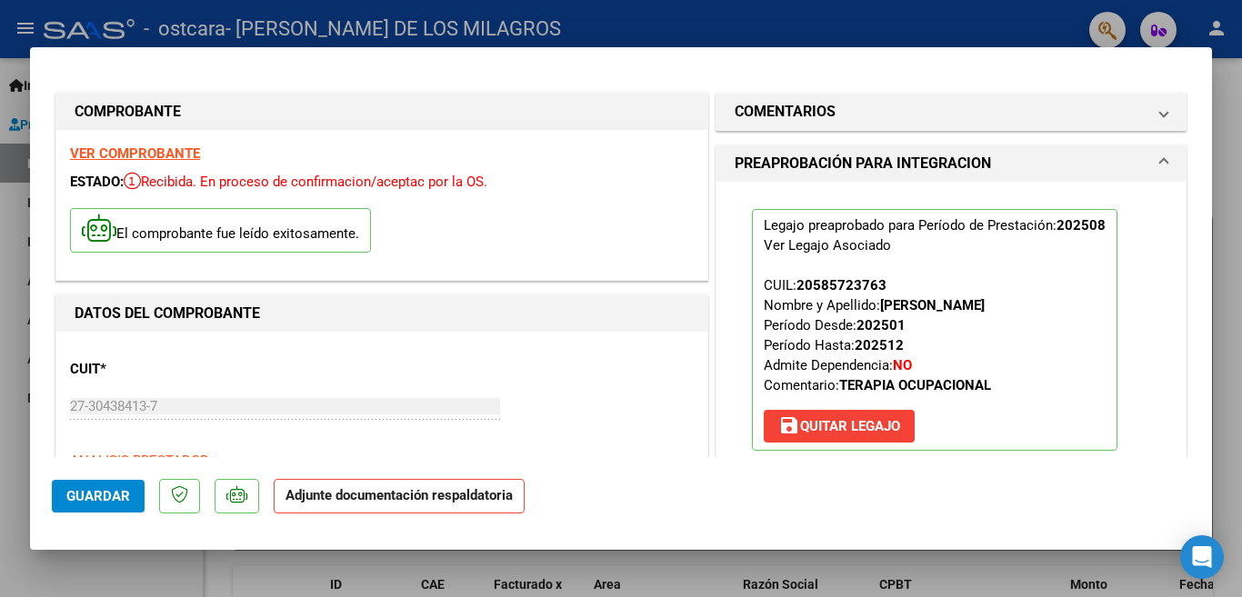
scroll to position [182, 0]
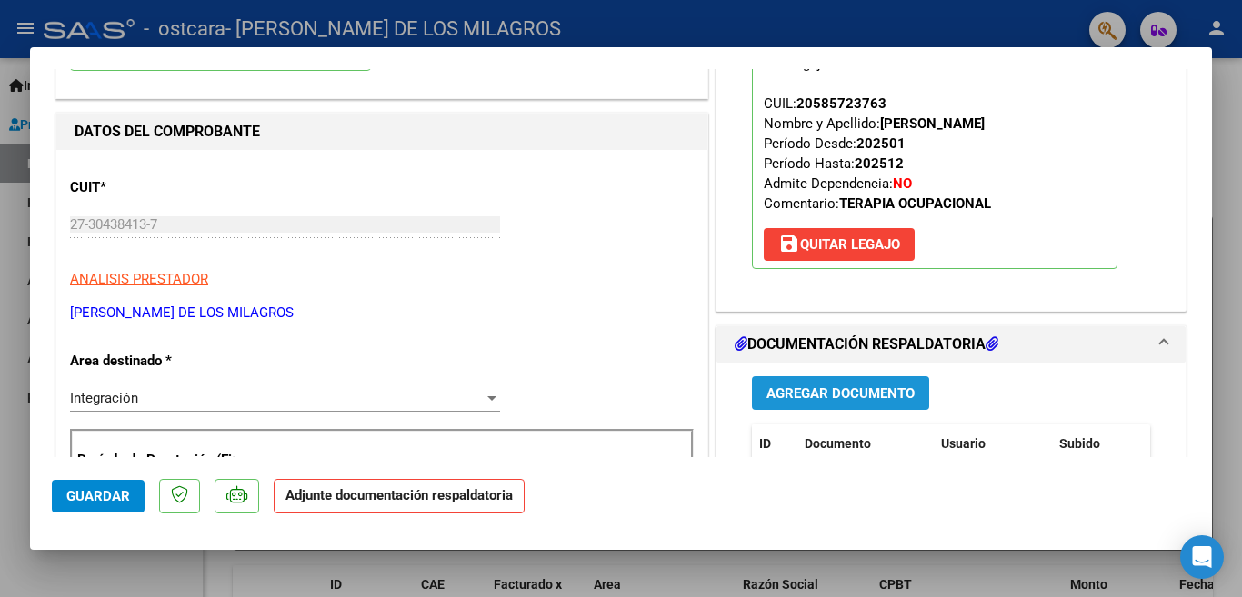
click at [816, 394] on span "Agregar Documento" at bounding box center [840, 393] width 148 height 16
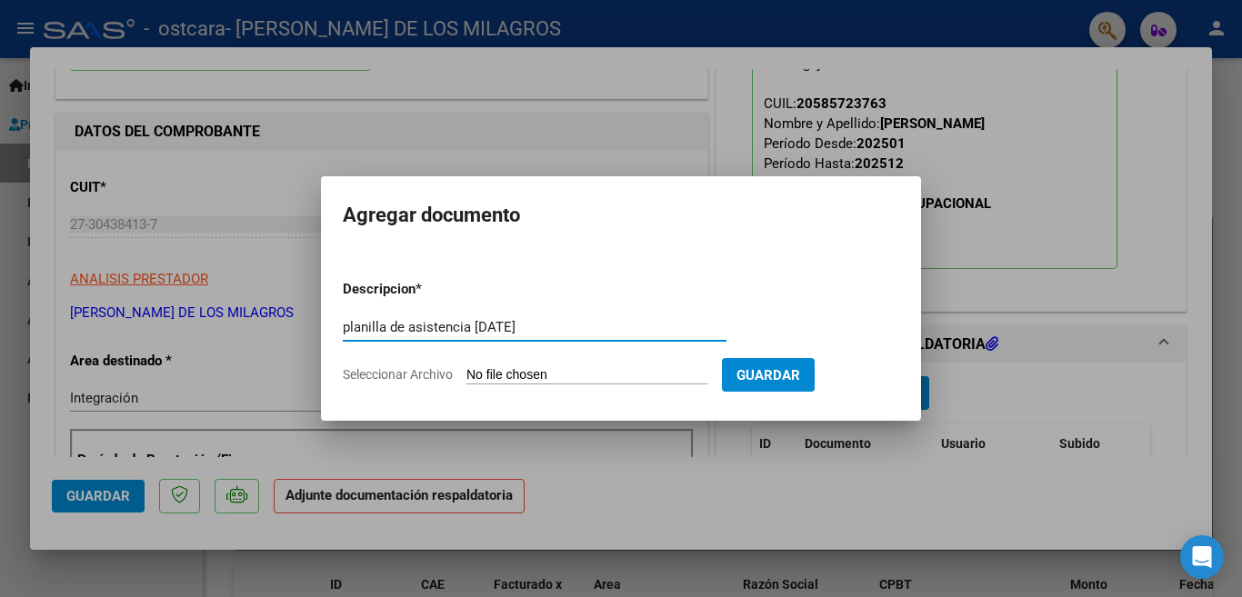
type input "planilla de asistencia [DATE]"
click at [571, 370] on input "Seleccionar Archivo" at bounding box center [586, 375] width 241 height 17
type input "C:\fakepath\[PERSON_NAME] TO Ag 2025.pdf"
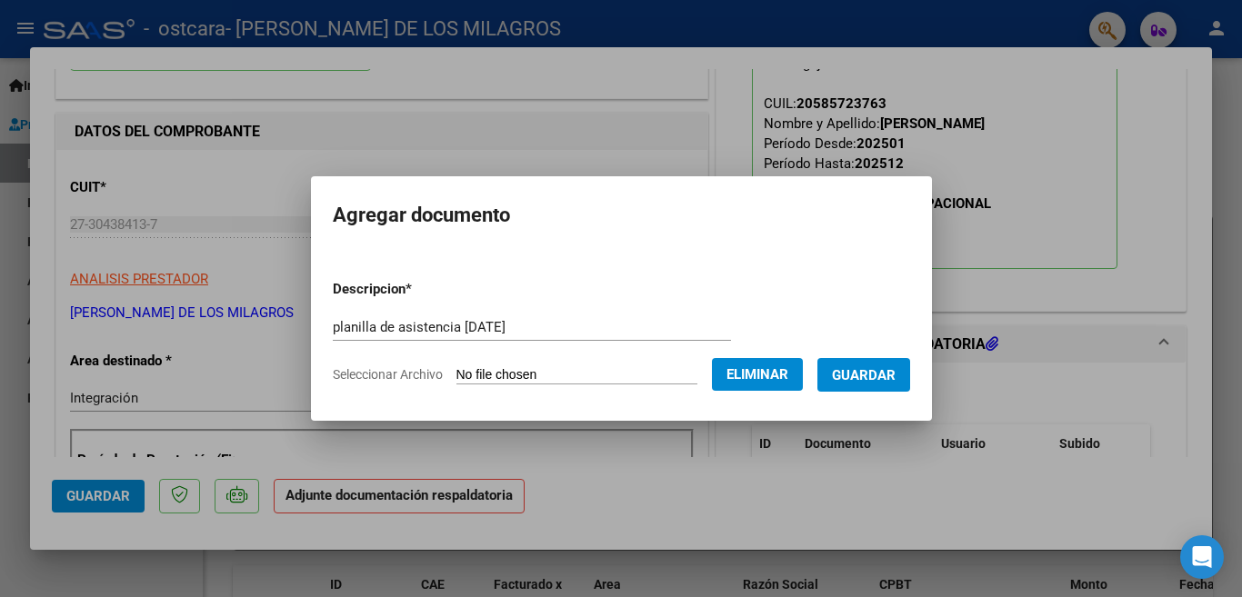
click at [834, 378] on span "Guardar" at bounding box center [864, 375] width 64 height 16
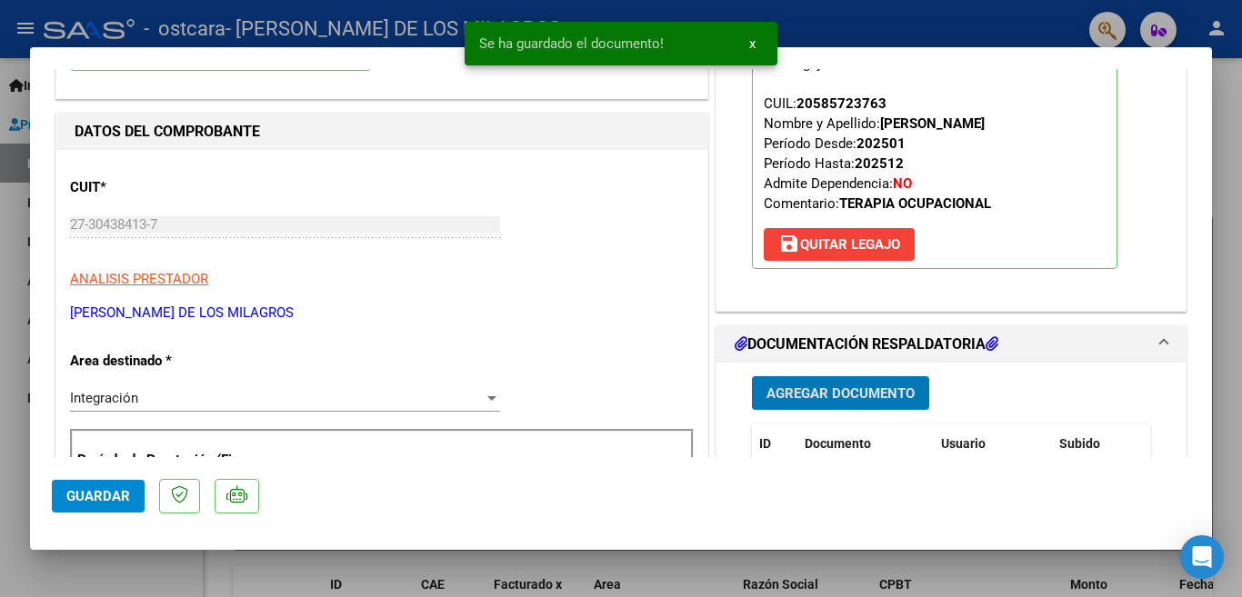
scroll to position [546, 0]
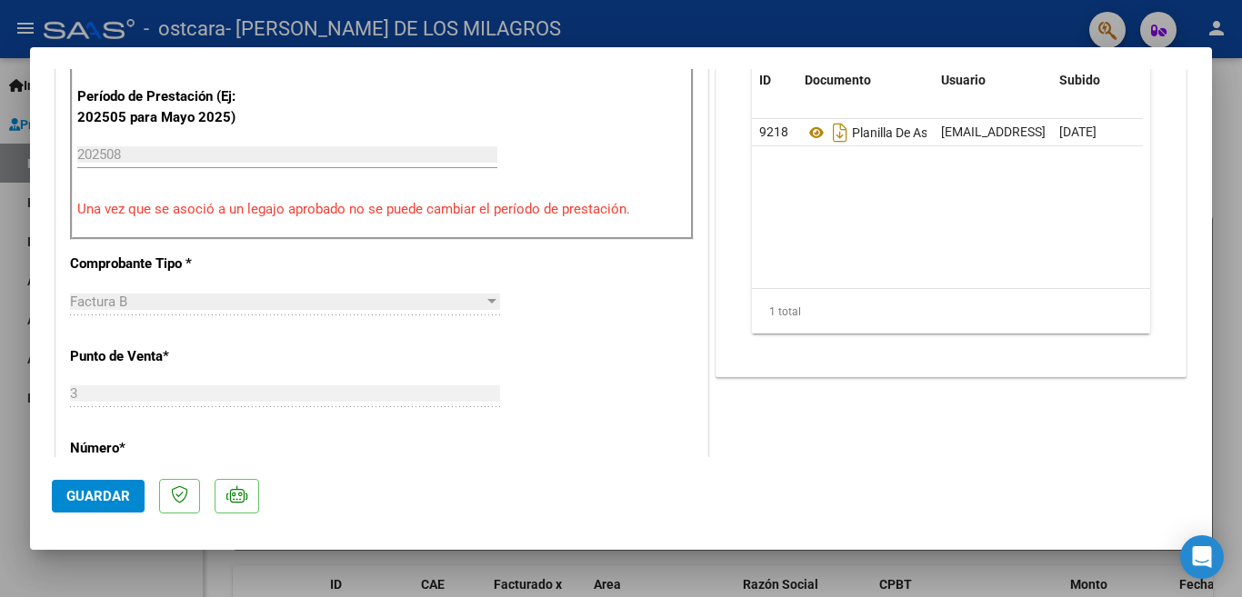
click at [115, 482] on button "Guardar" at bounding box center [98, 496] width 93 height 33
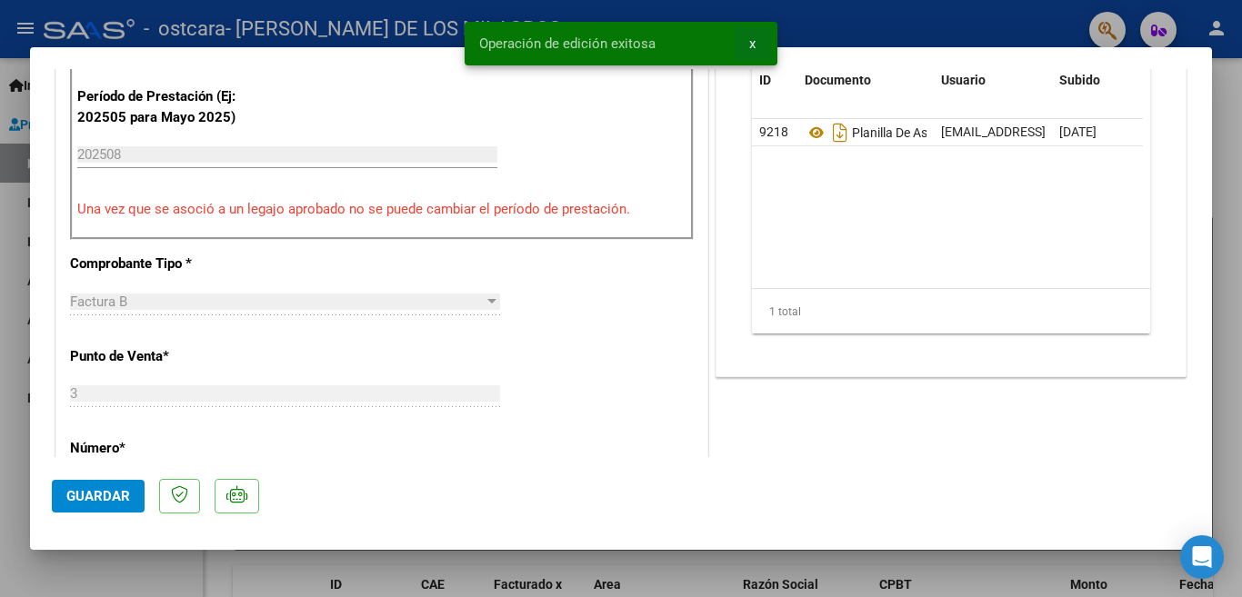
click at [748, 43] on button "x" at bounding box center [752, 43] width 35 height 33
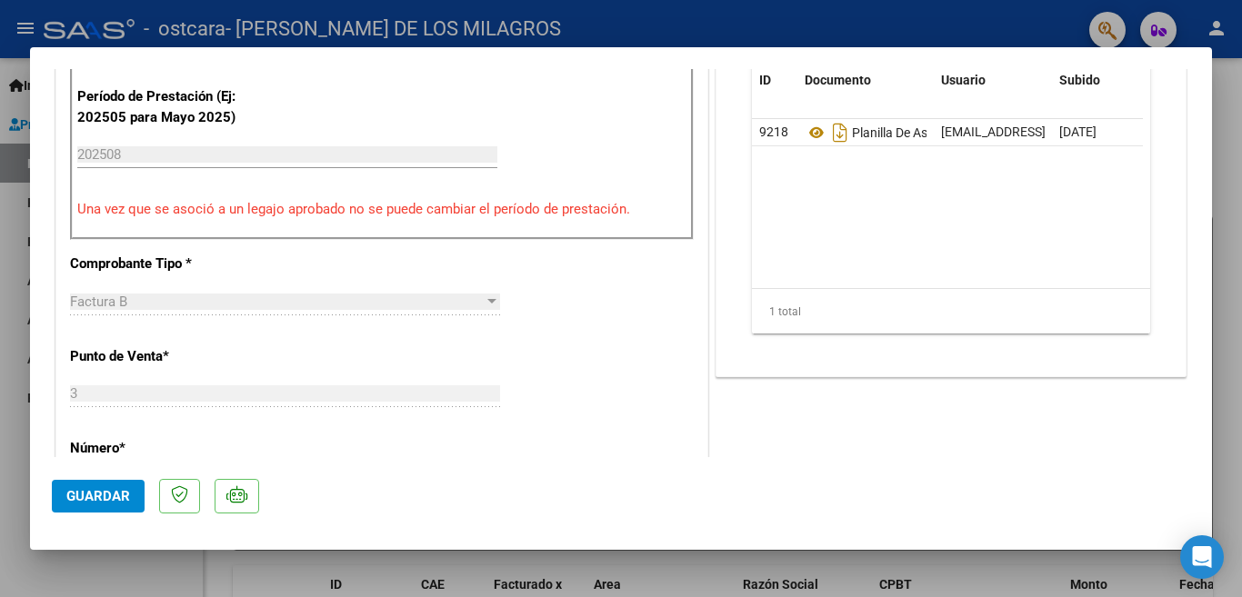
click at [788, 15] on div at bounding box center [621, 298] width 1242 height 597
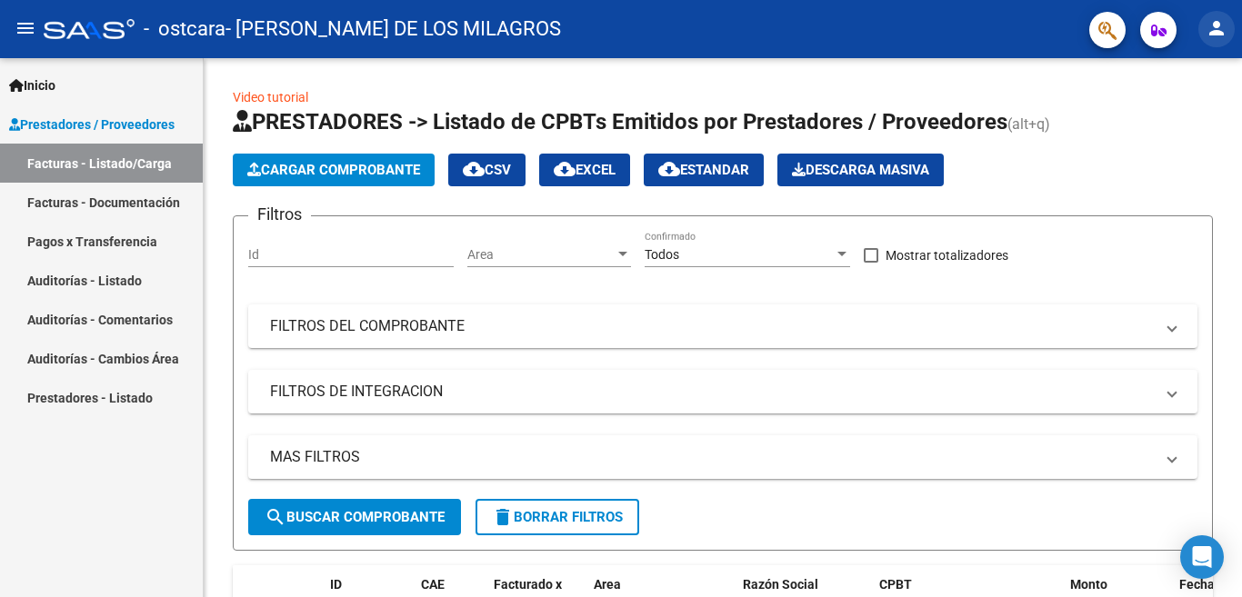
click at [1214, 27] on mat-icon "person" at bounding box center [1217, 28] width 22 height 22
click at [136, 201] on div at bounding box center [621, 298] width 1242 height 597
click at [136, 201] on link "Facturas - Documentación" at bounding box center [101, 202] width 203 height 39
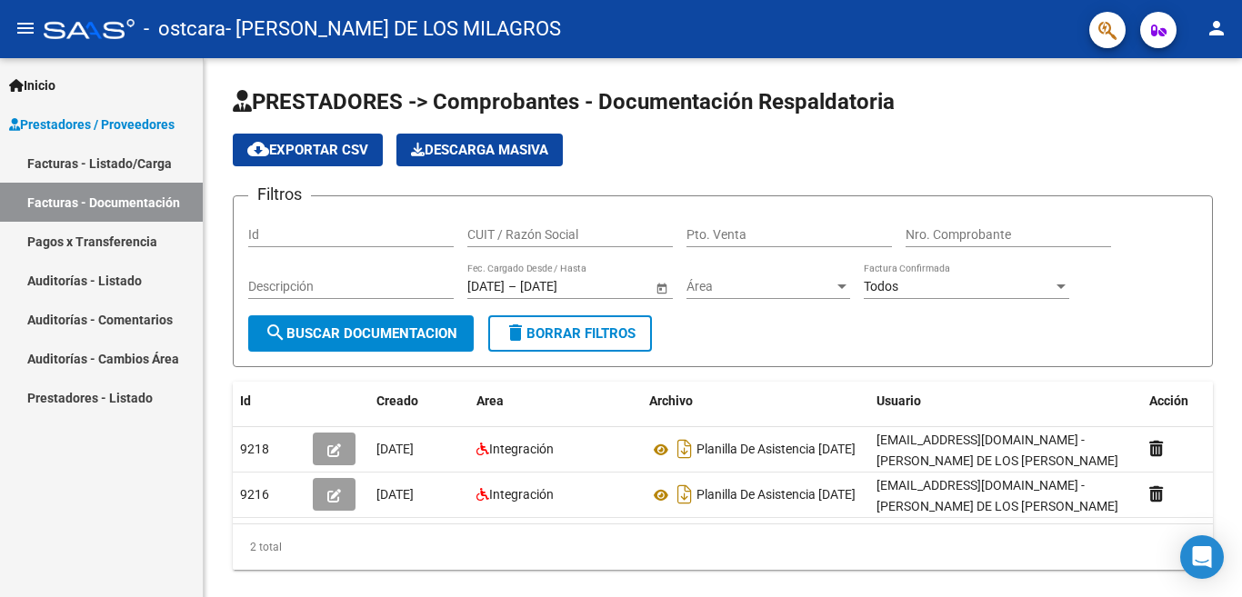
click at [1222, 25] on mat-icon "person" at bounding box center [1217, 28] width 22 height 22
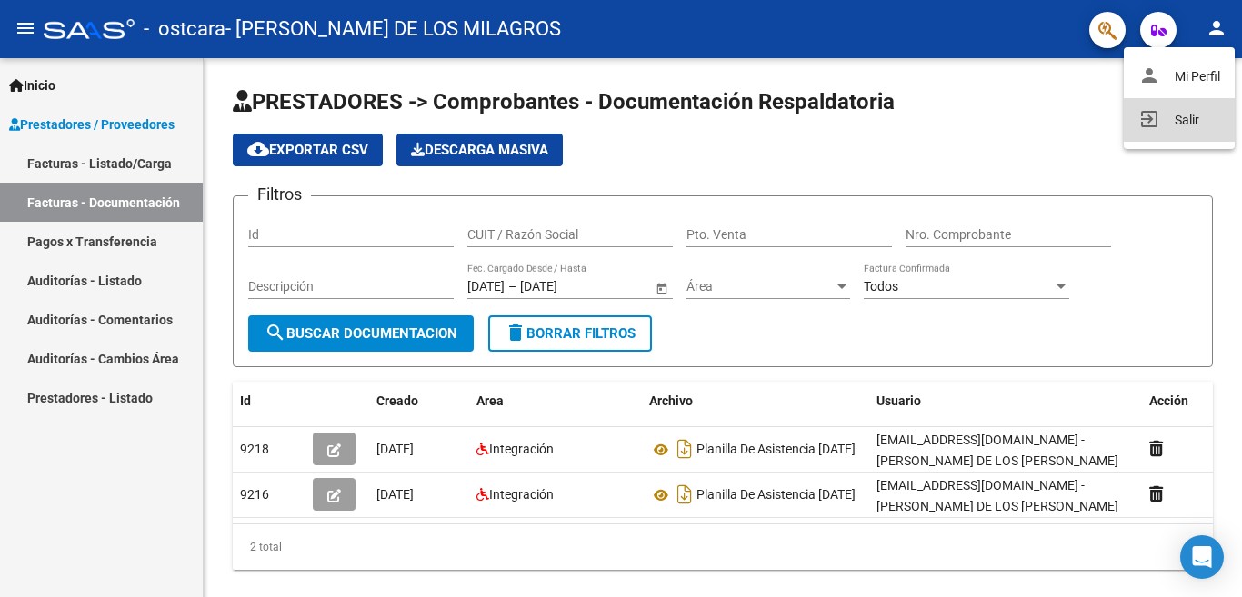
click at [1192, 118] on button "exit_to_app Salir" at bounding box center [1179, 120] width 111 height 44
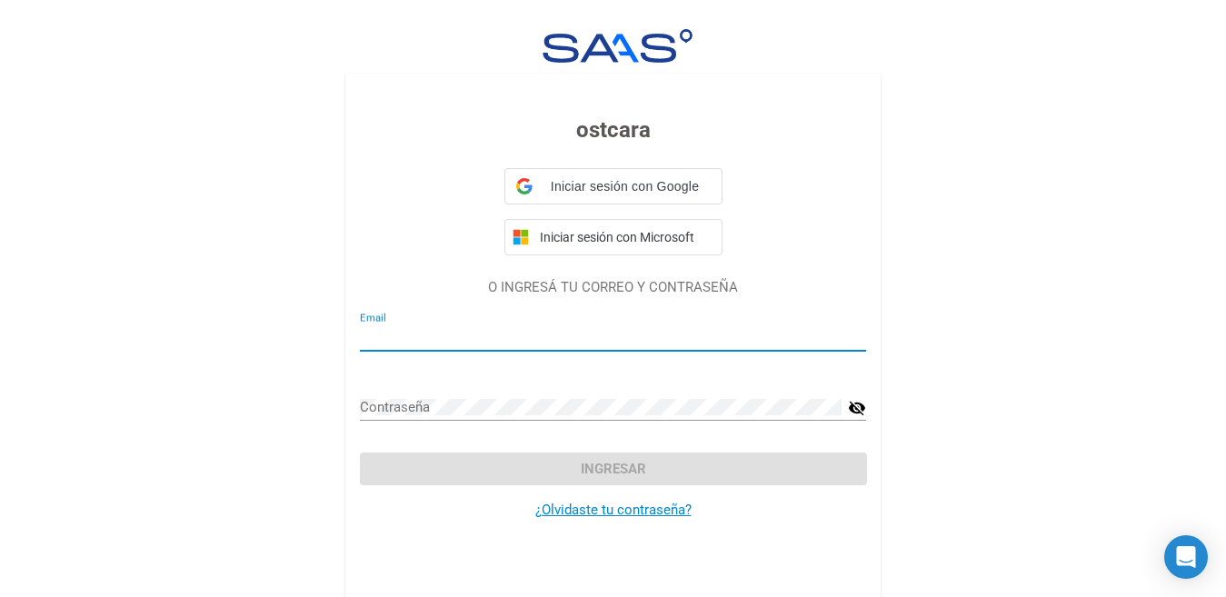
type input "[EMAIL_ADDRESS][DOMAIN_NAME]"
